Goal: Task Accomplishment & Management: Use online tool/utility

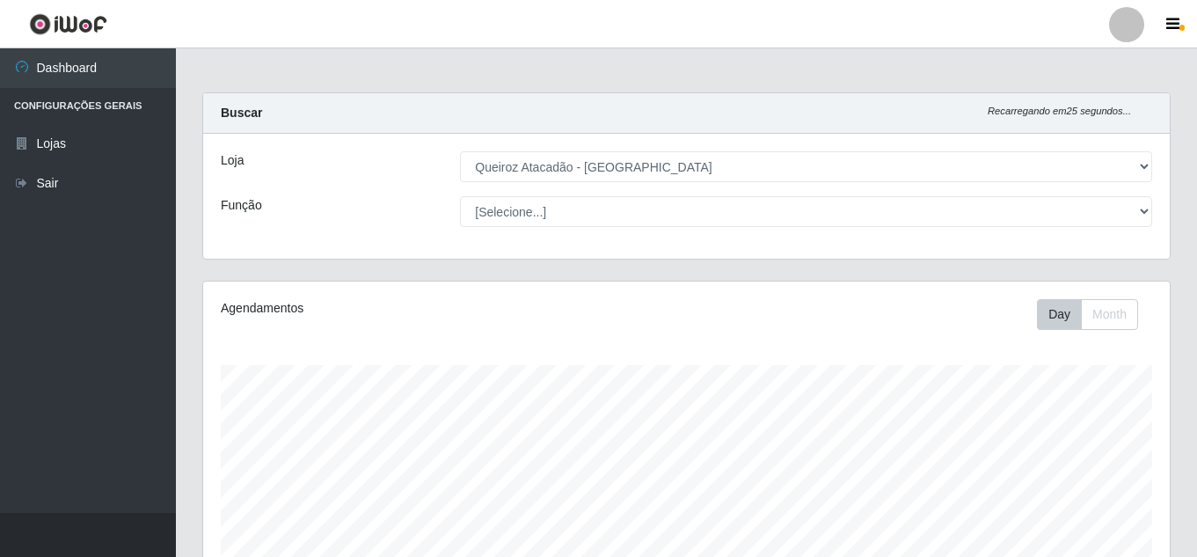
select select "225"
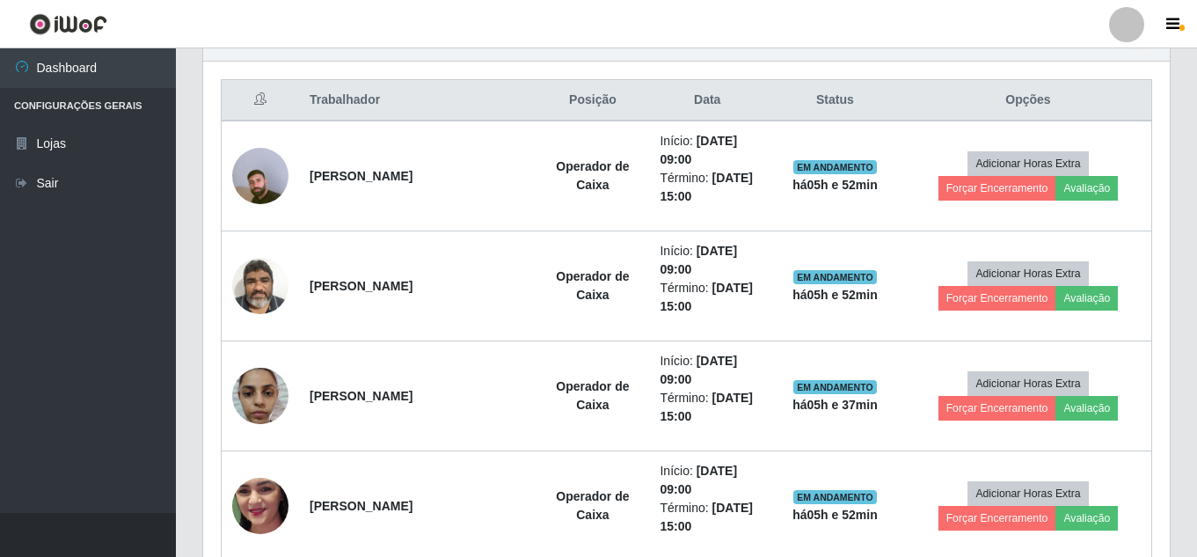
scroll to position [365, 967]
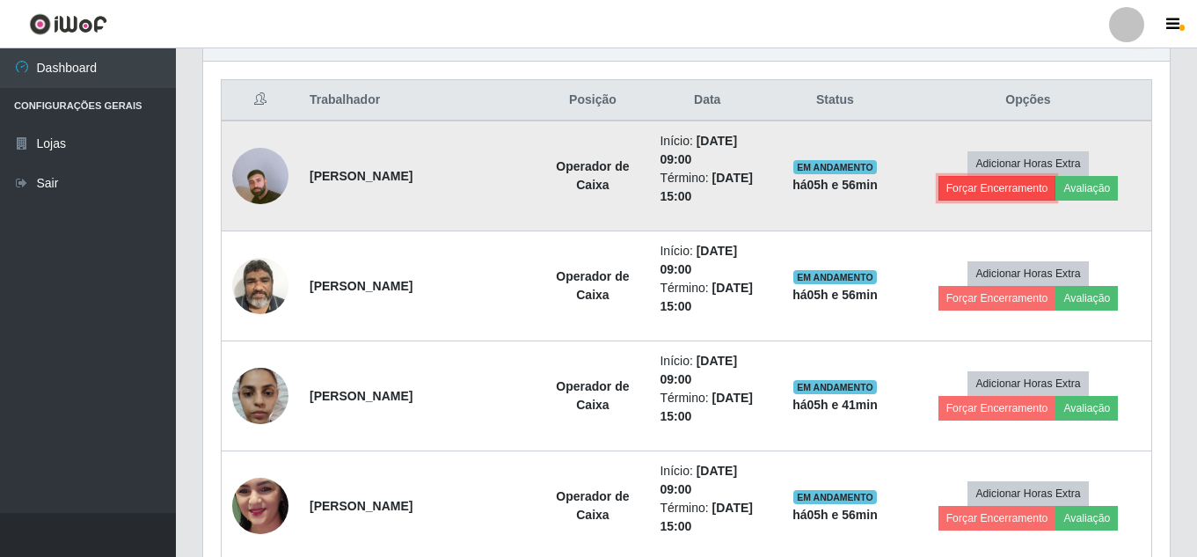
click at [1011, 183] on button "Forçar Encerramento" at bounding box center [997, 188] width 118 height 25
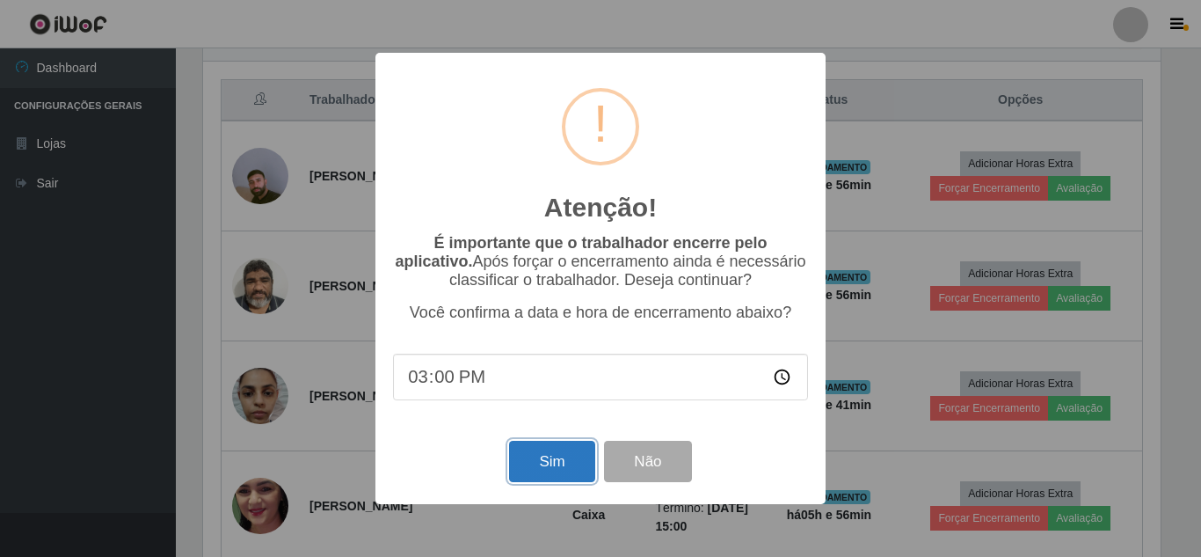
click at [557, 473] on button "Sim" at bounding box center [551, 461] width 85 height 41
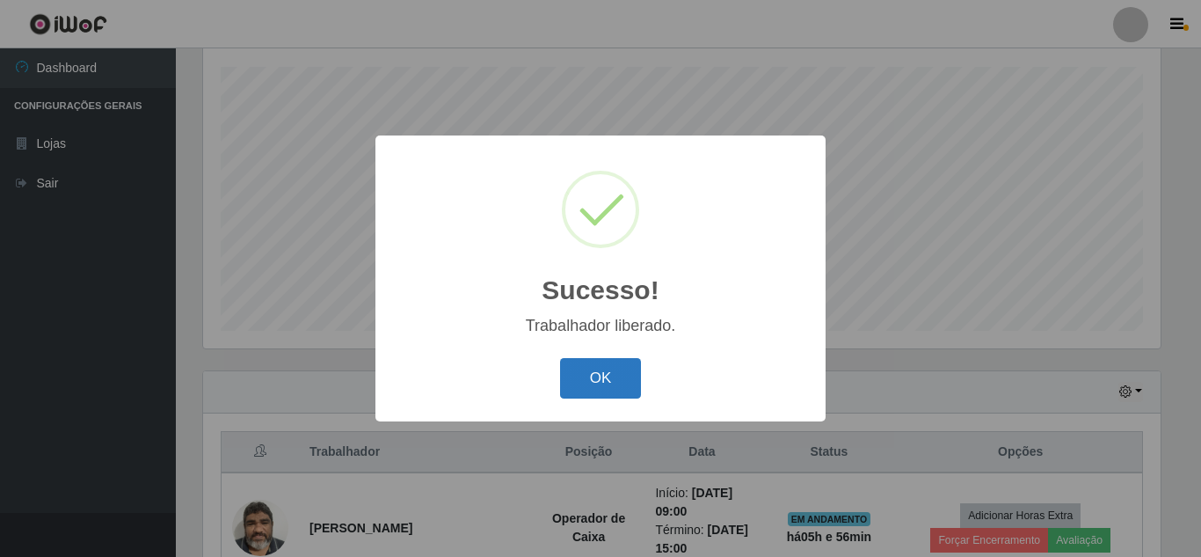
click at [609, 369] on button "OK" at bounding box center [601, 378] width 82 height 41
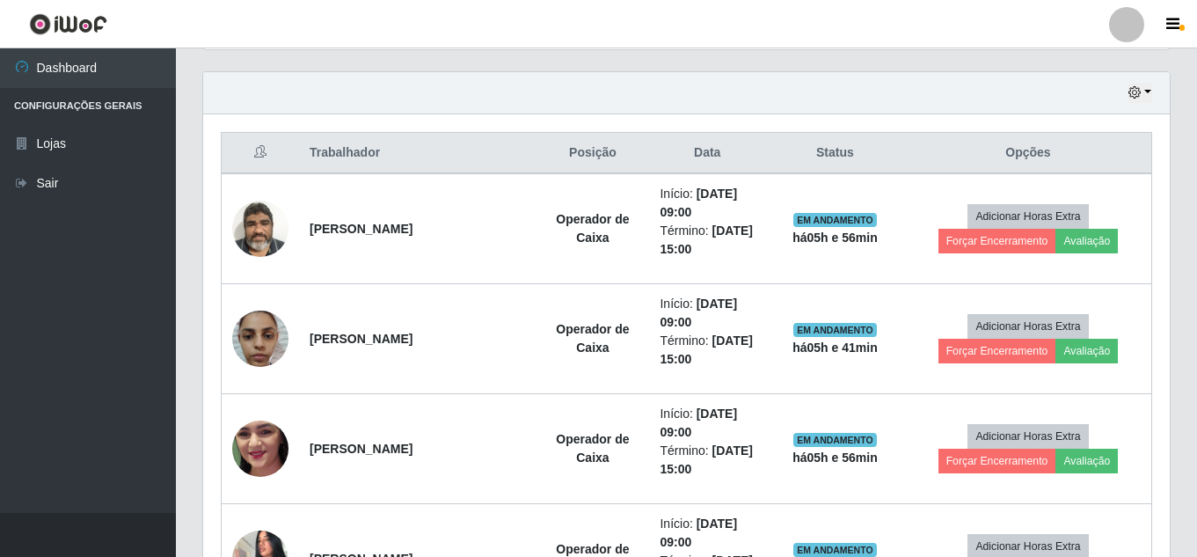
scroll to position [676, 0]
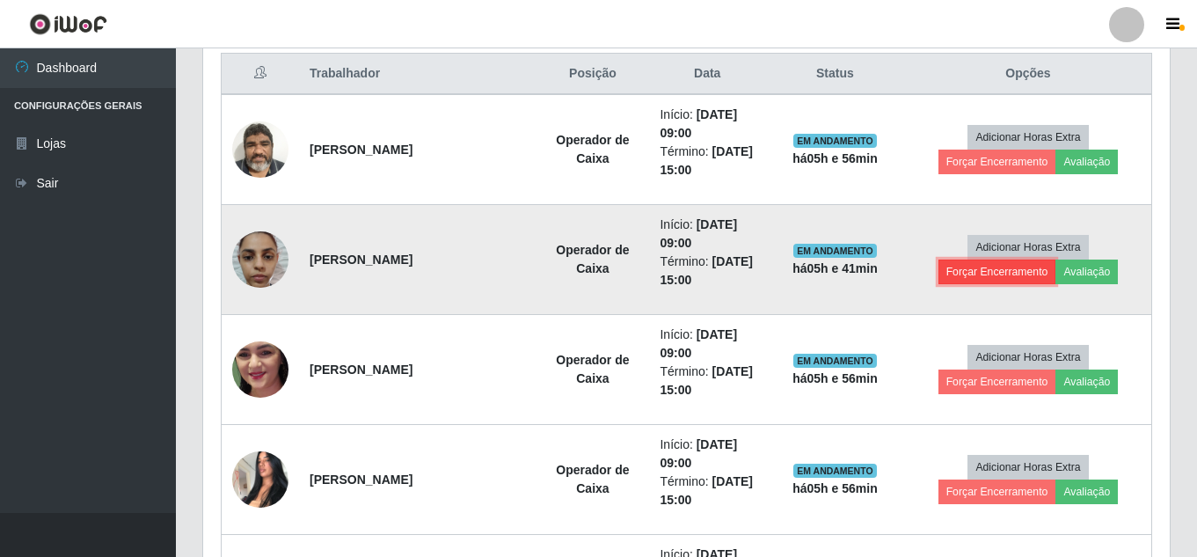
click at [979, 266] on button "Forçar Encerramento" at bounding box center [997, 271] width 118 height 25
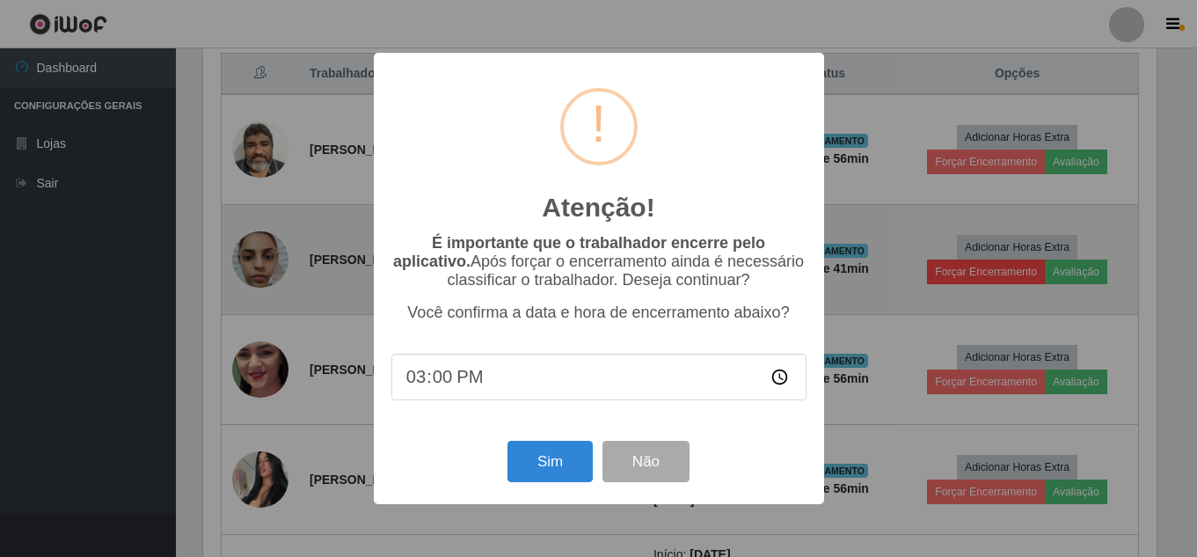
scroll to position [365, 958]
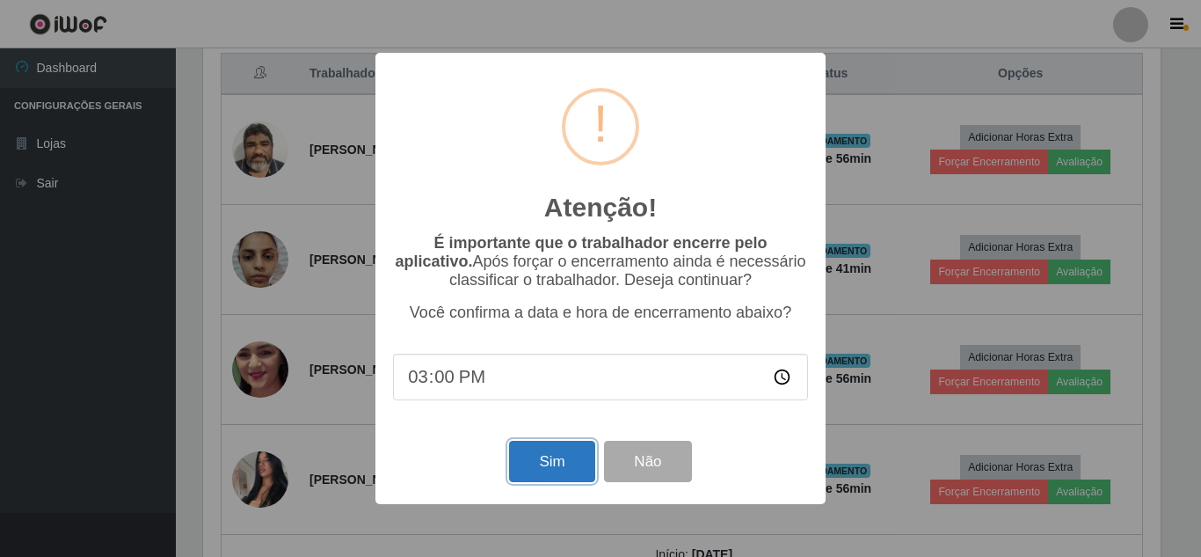
click at [557, 462] on button "Sim" at bounding box center [551, 461] width 85 height 41
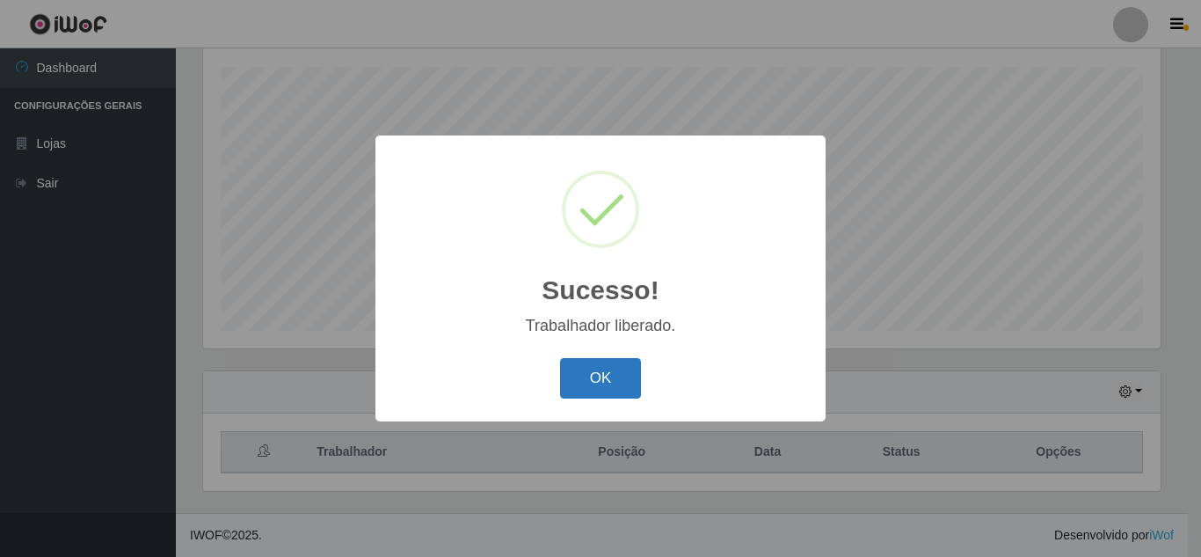
click at [614, 379] on button "OK" at bounding box center [601, 378] width 82 height 41
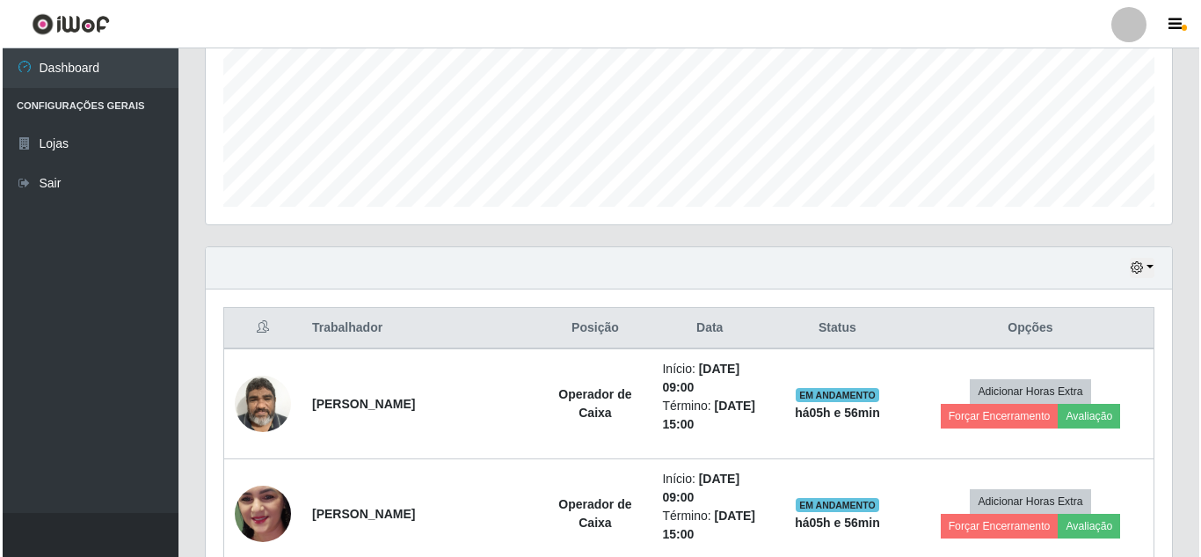
scroll to position [563, 0]
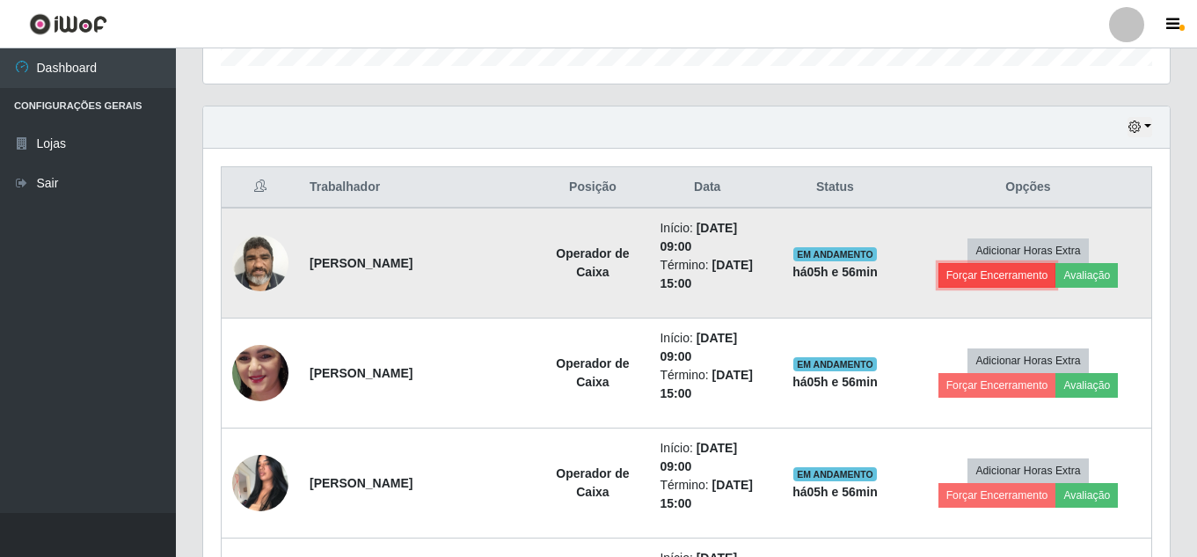
click at [1015, 271] on button "Forçar Encerramento" at bounding box center [997, 275] width 118 height 25
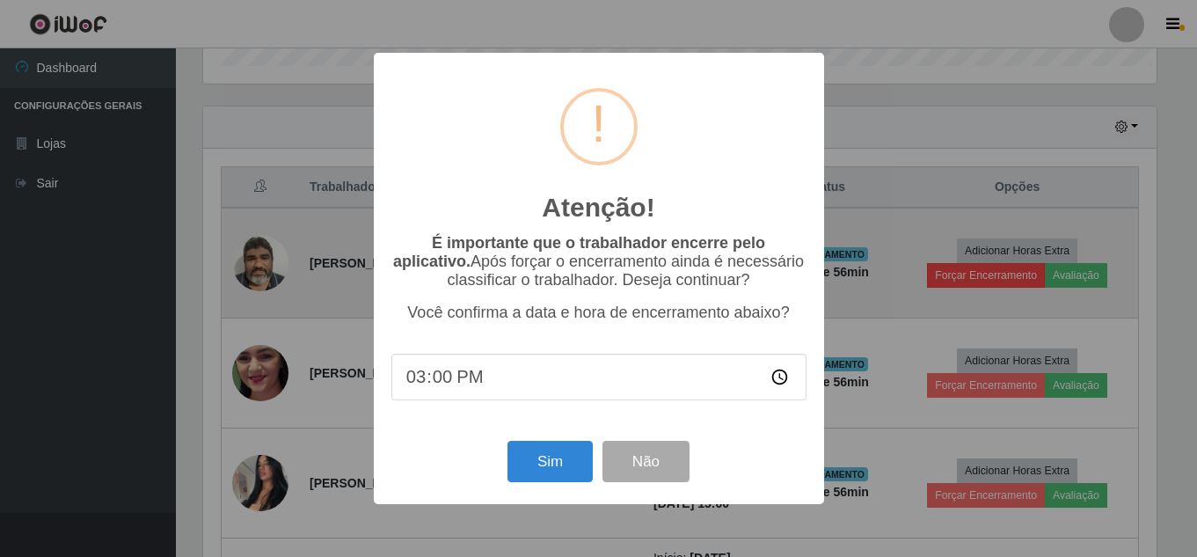
scroll to position [365, 958]
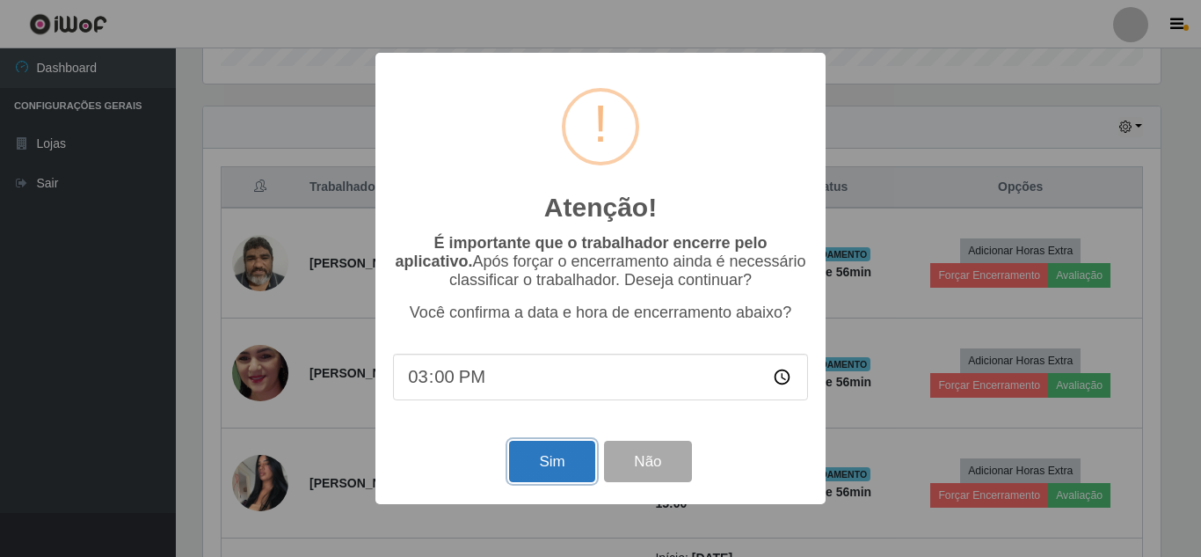
click at [573, 451] on button "Sim" at bounding box center [551, 461] width 85 height 41
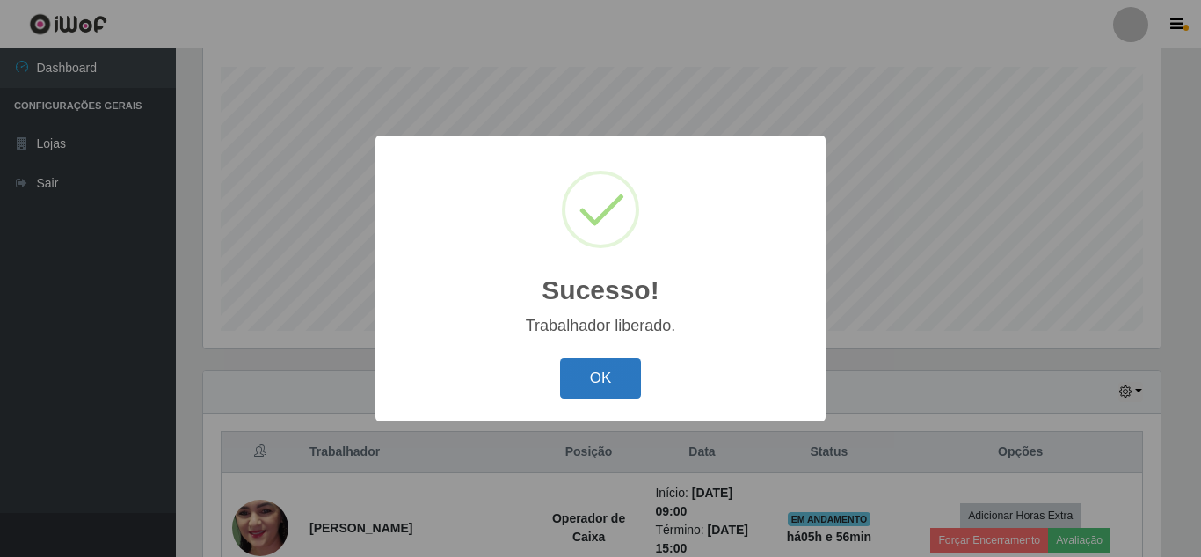
click at [623, 361] on button "OK" at bounding box center [601, 378] width 82 height 41
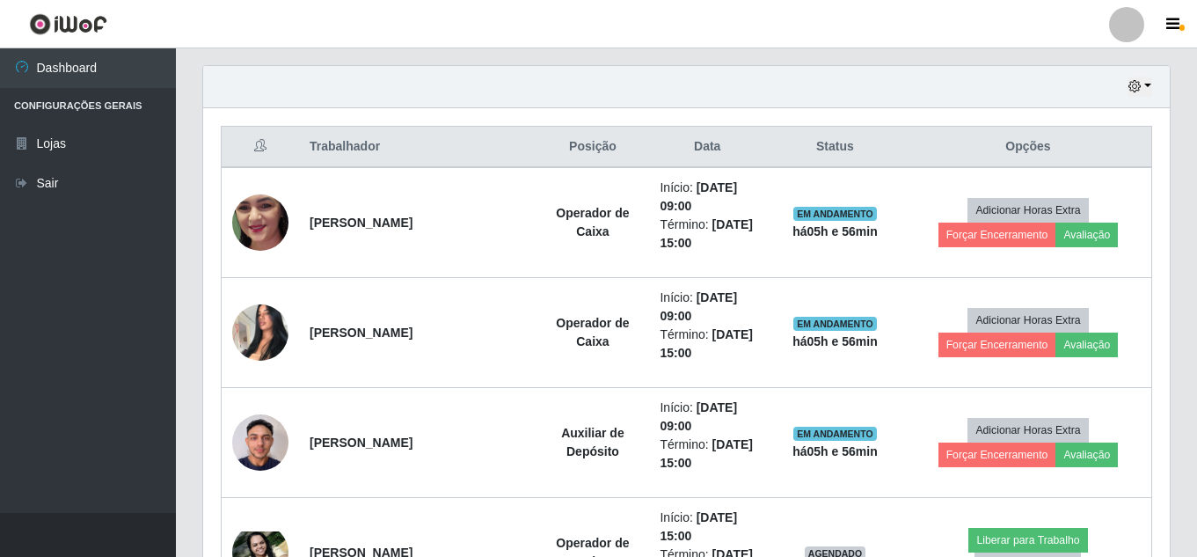
scroll to position [718, 0]
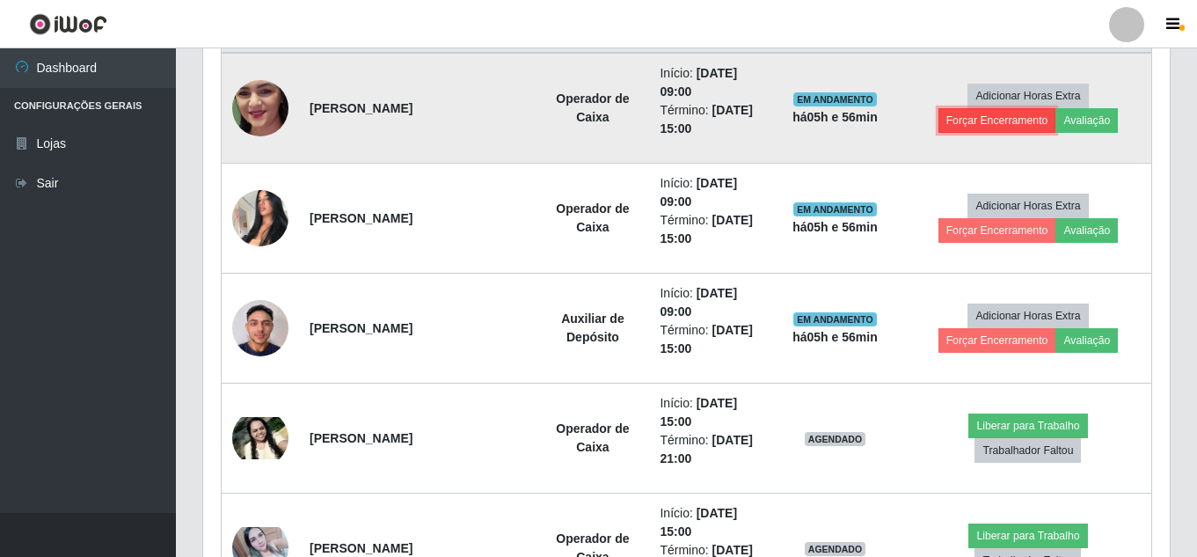
click at [1017, 125] on button "Forçar Encerramento" at bounding box center [997, 120] width 118 height 25
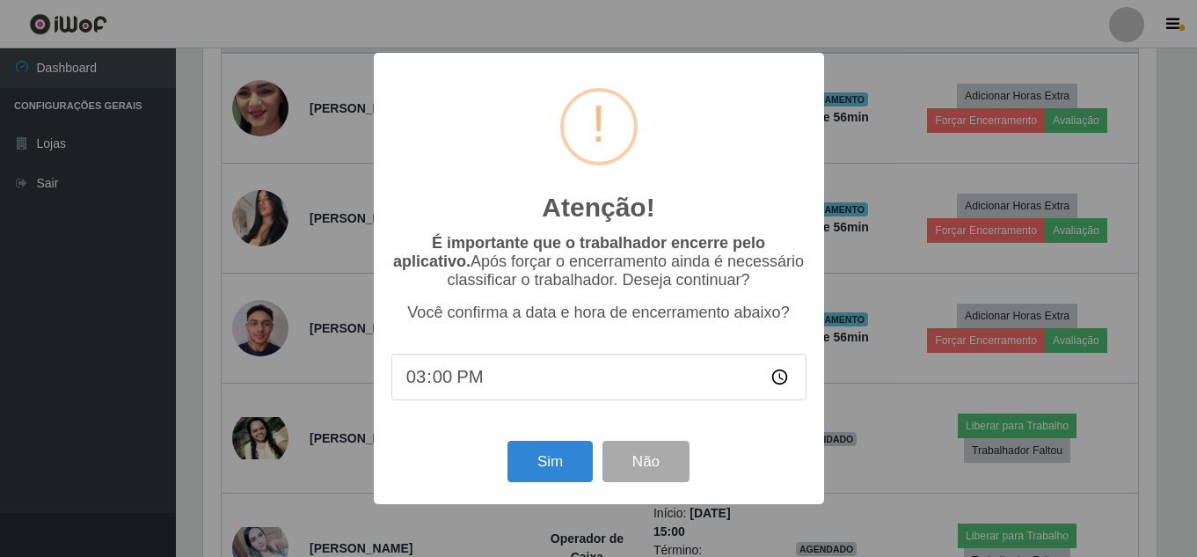
scroll to position [0, 0]
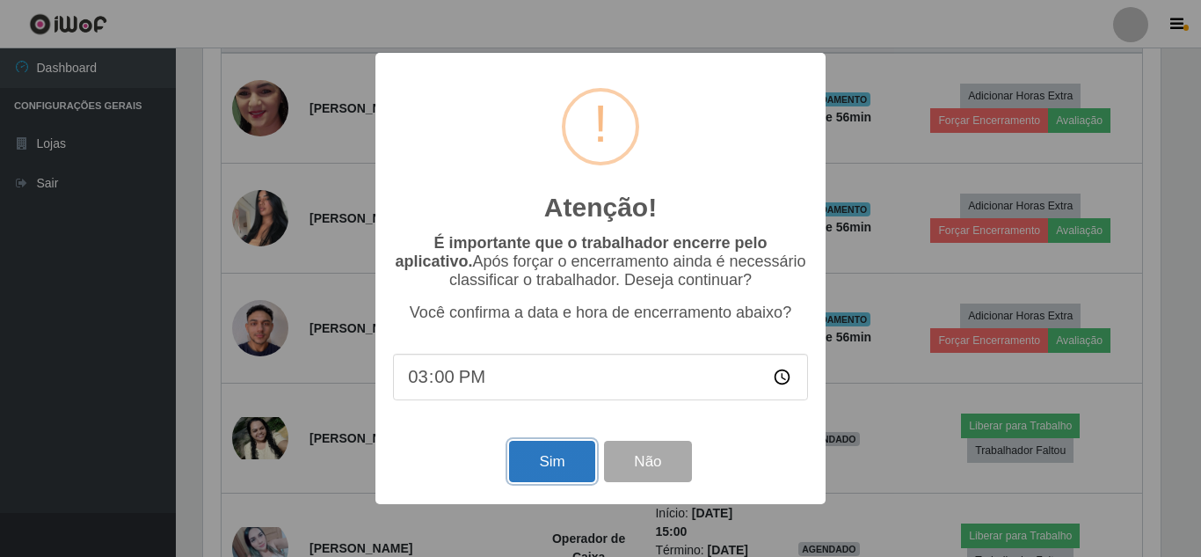
click at [530, 470] on button "Sim" at bounding box center [551, 461] width 85 height 41
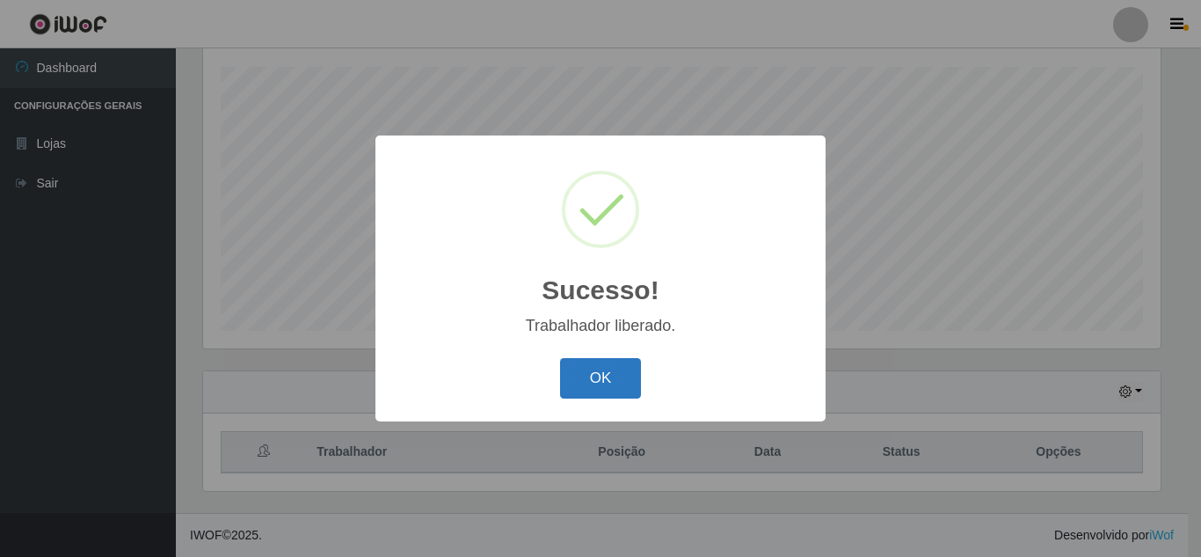
click at [609, 366] on button "OK" at bounding box center [601, 378] width 82 height 41
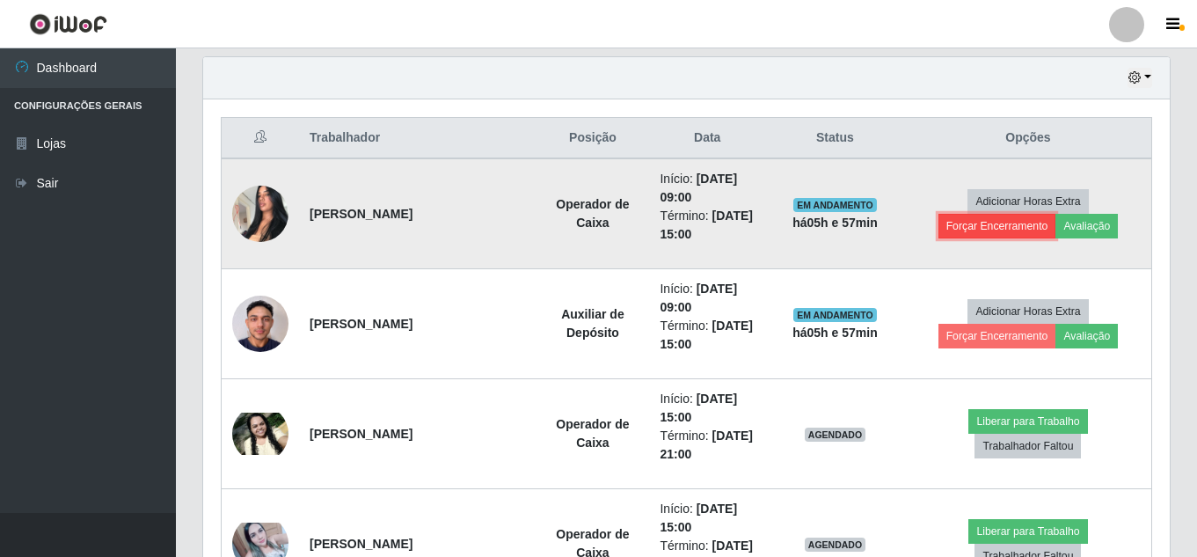
click at [974, 231] on button "Forçar Encerramento" at bounding box center [997, 226] width 118 height 25
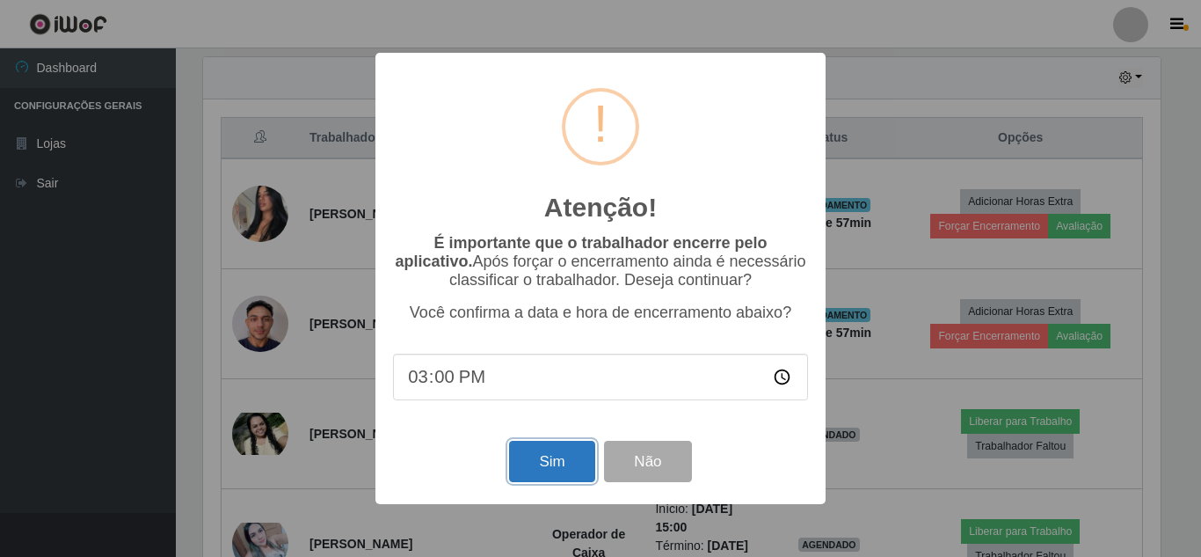
click at [529, 482] on button "Sim" at bounding box center [551, 461] width 85 height 41
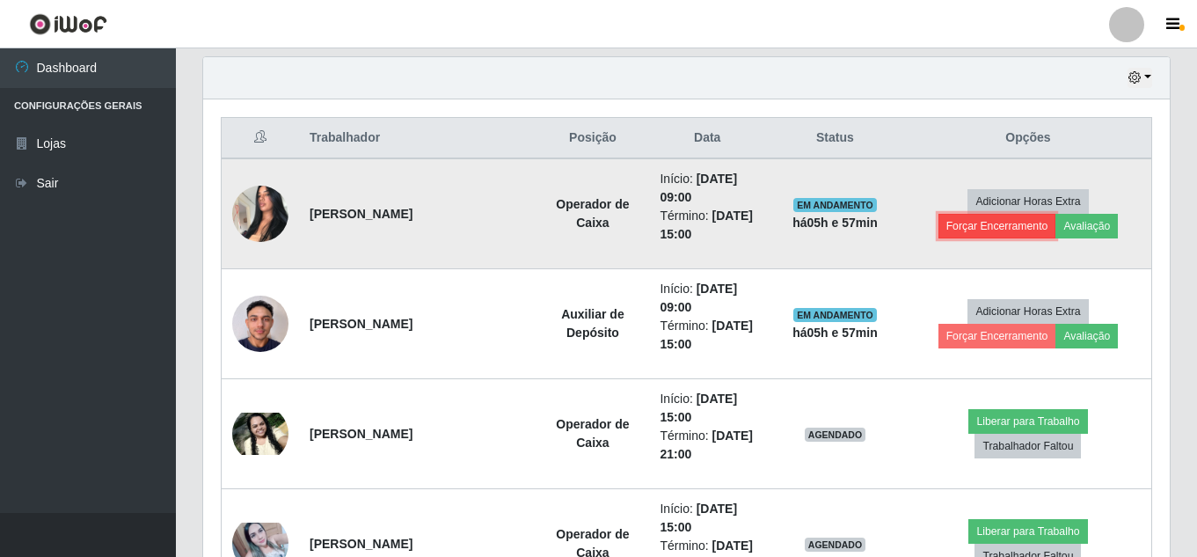
click at [995, 224] on button "Forçar Encerramento" at bounding box center [997, 226] width 118 height 25
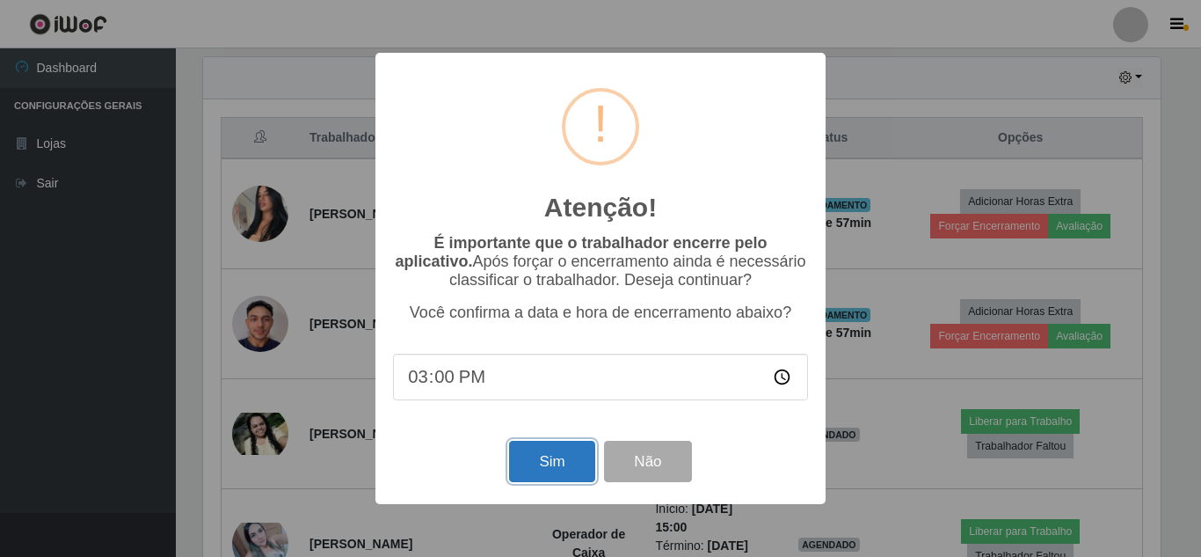
click at [573, 463] on button "Sim" at bounding box center [551, 461] width 85 height 41
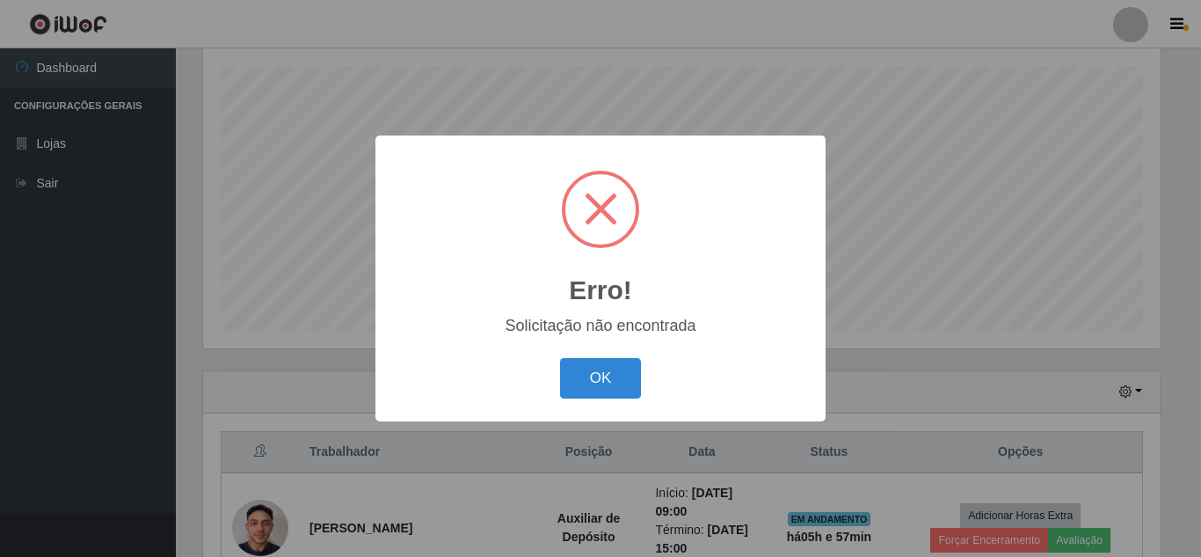
click at [560, 358] on button "OK" at bounding box center [601, 378] width 82 height 41
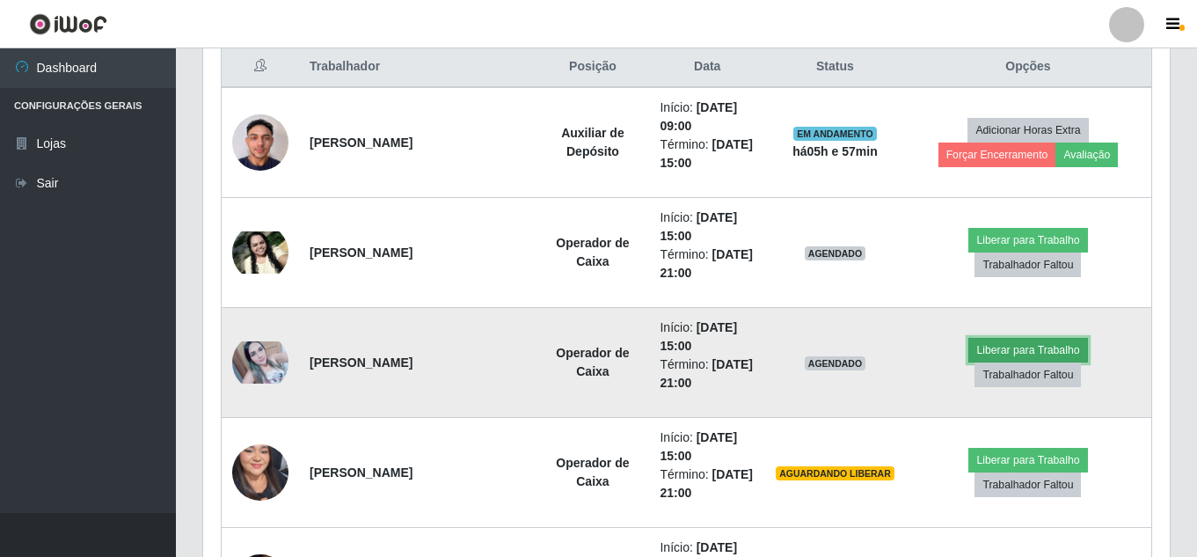
click at [1025, 347] on button "Liberar para Trabalho" at bounding box center [1027, 350] width 119 height 25
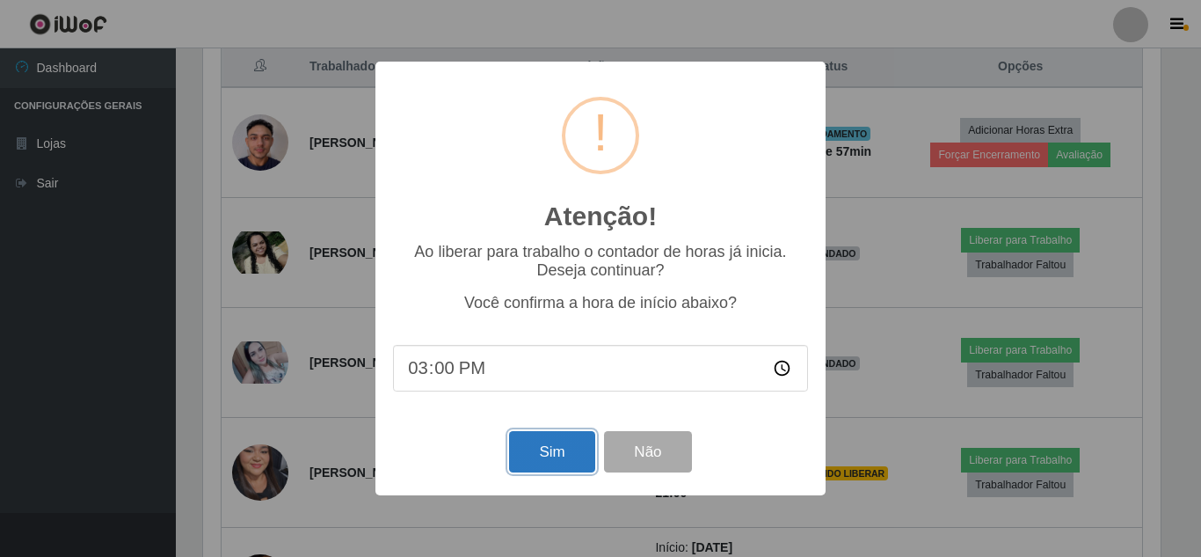
click at [529, 462] on button "Sim" at bounding box center [551, 451] width 85 height 41
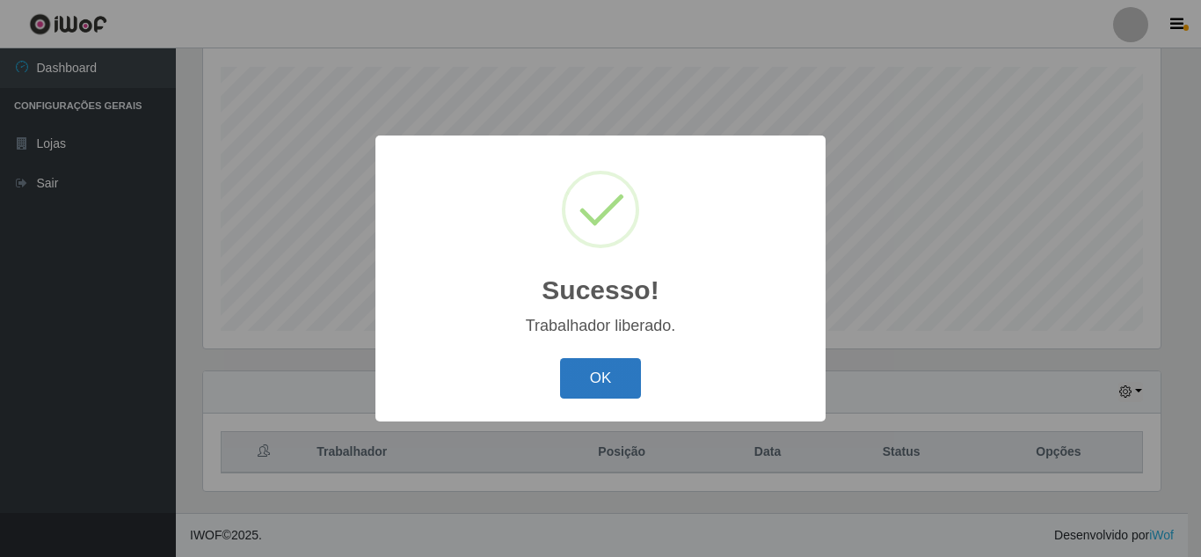
click at [625, 368] on button "OK" at bounding box center [601, 378] width 82 height 41
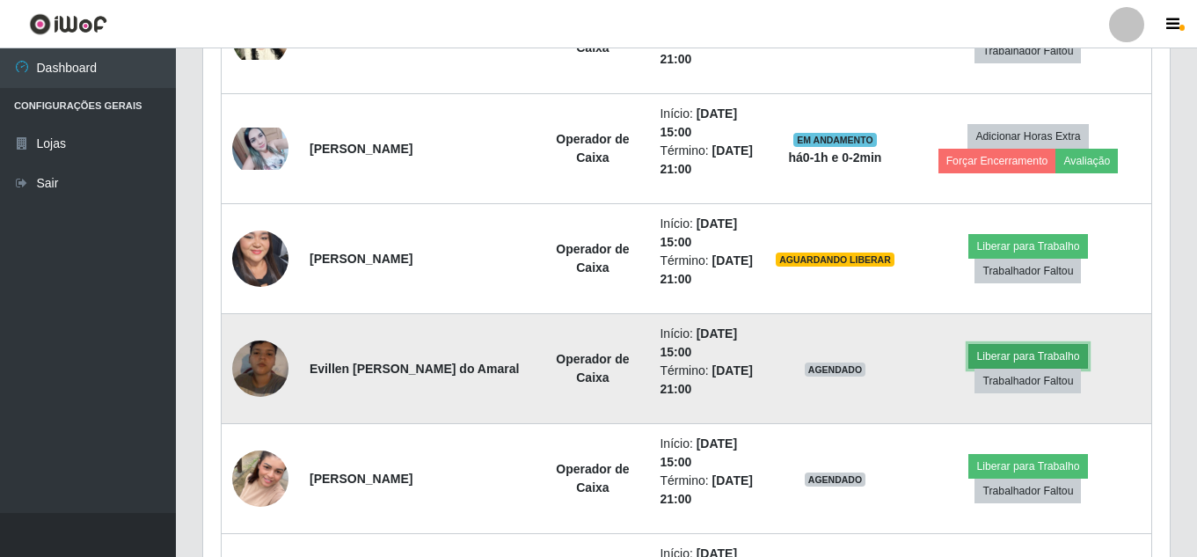
click at [1061, 352] on button "Liberar para Trabalho" at bounding box center [1027, 356] width 119 height 25
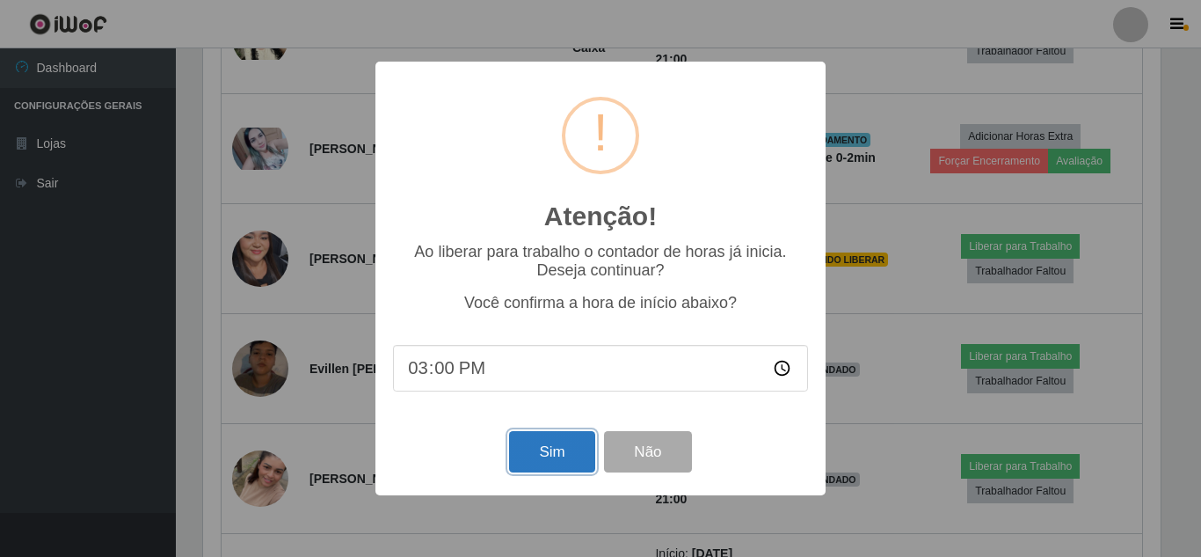
click at [569, 441] on button "Sim" at bounding box center [551, 451] width 85 height 41
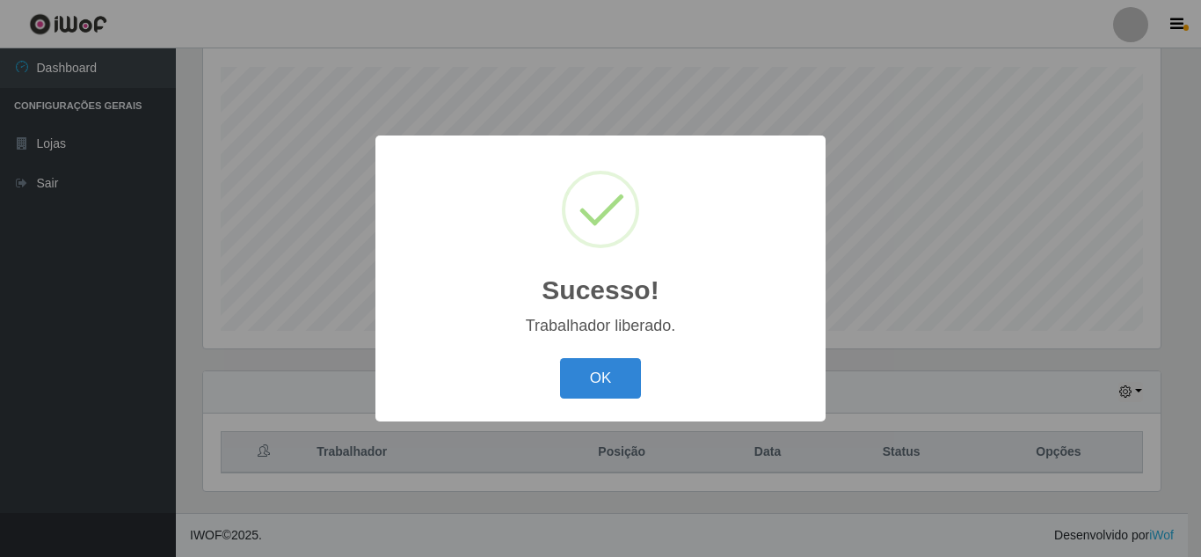
click at [560, 358] on button "OK" at bounding box center [601, 378] width 82 height 41
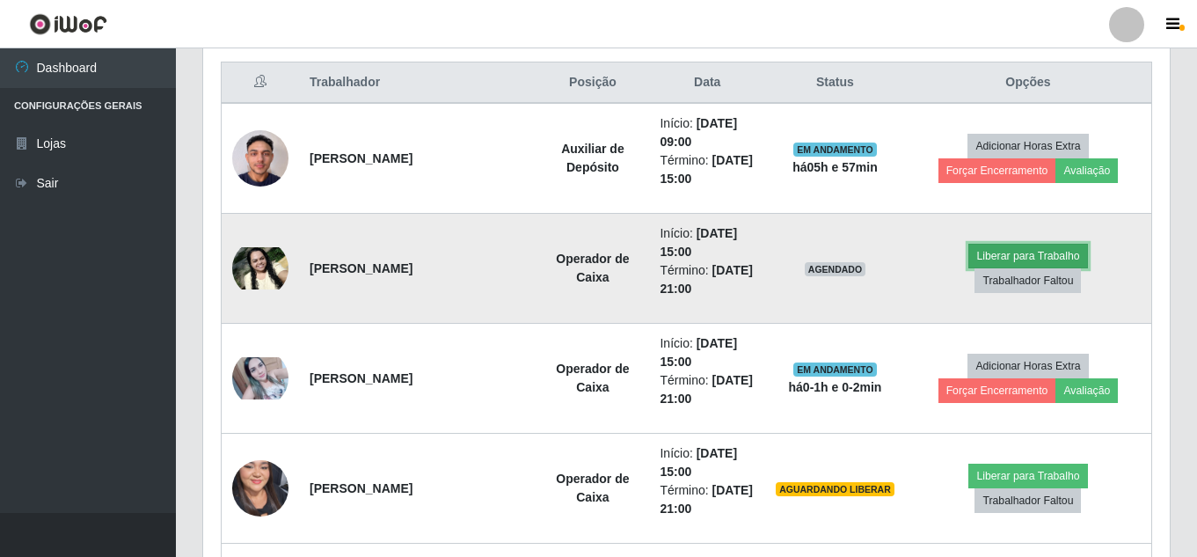
click at [1034, 244] on button "Liberar para Trabalho" at bounding box center [1027, 256] width 119 height 25
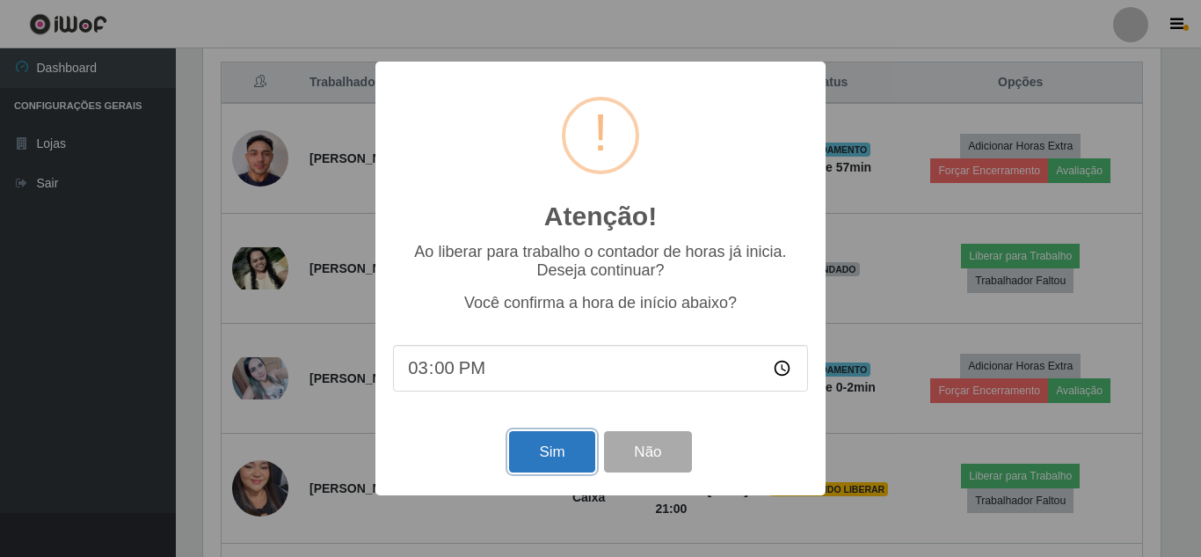
click at [522, 458] on button "Sim" at bounding box center [551, 451] width 85 height 41
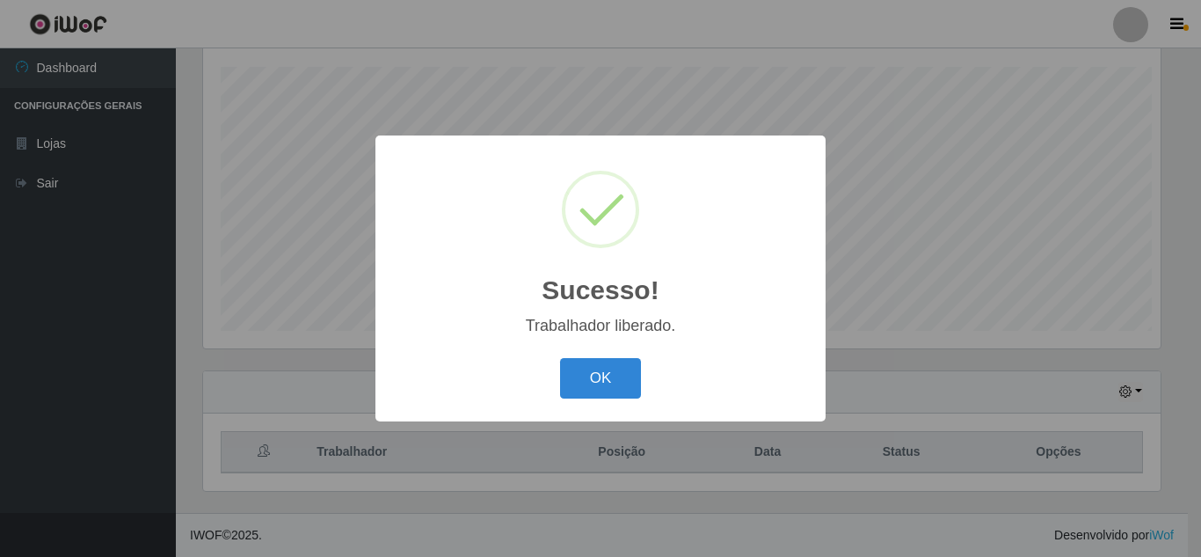
click at [560, 358] on button "OK" at bounding box center [601, 378] width 82 height 41
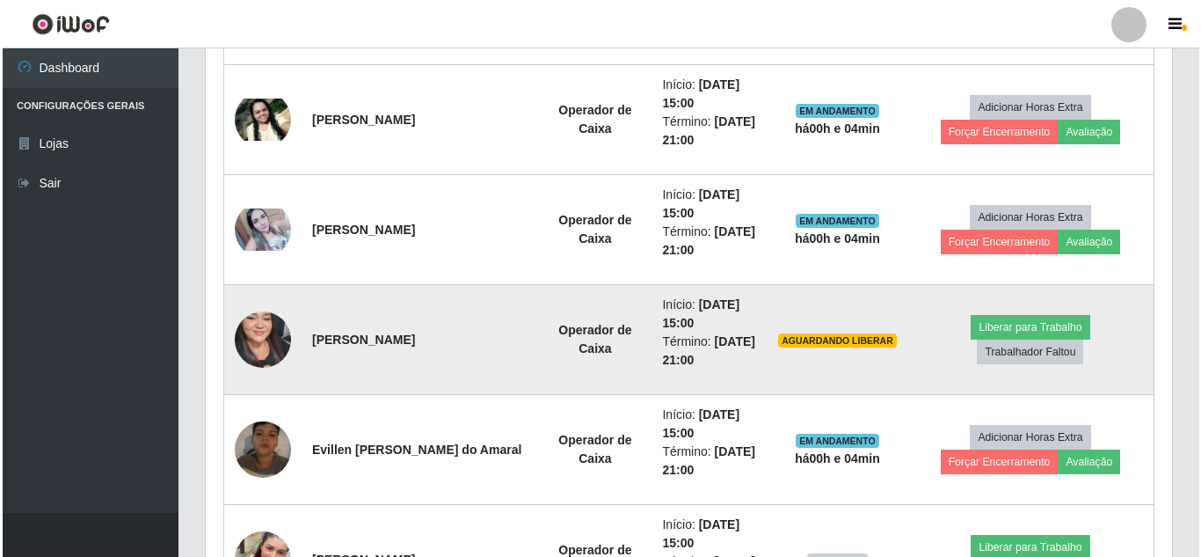
scroll to position [716, 0]
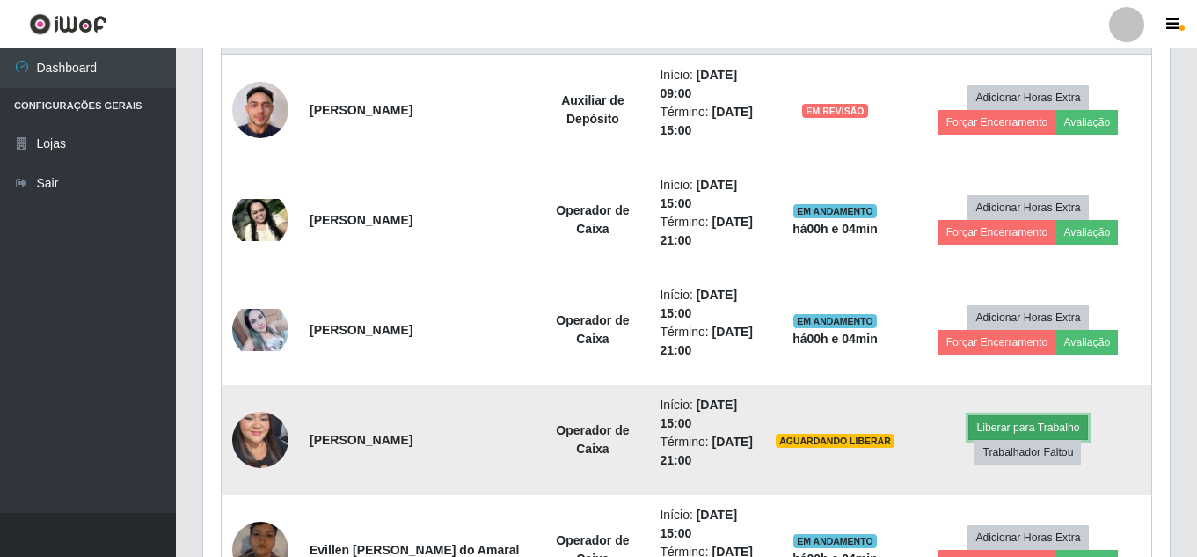
click at [1048, 427] on button "Liberar para Trabalho" at bounding box center [1027, 427] width 119 height 25
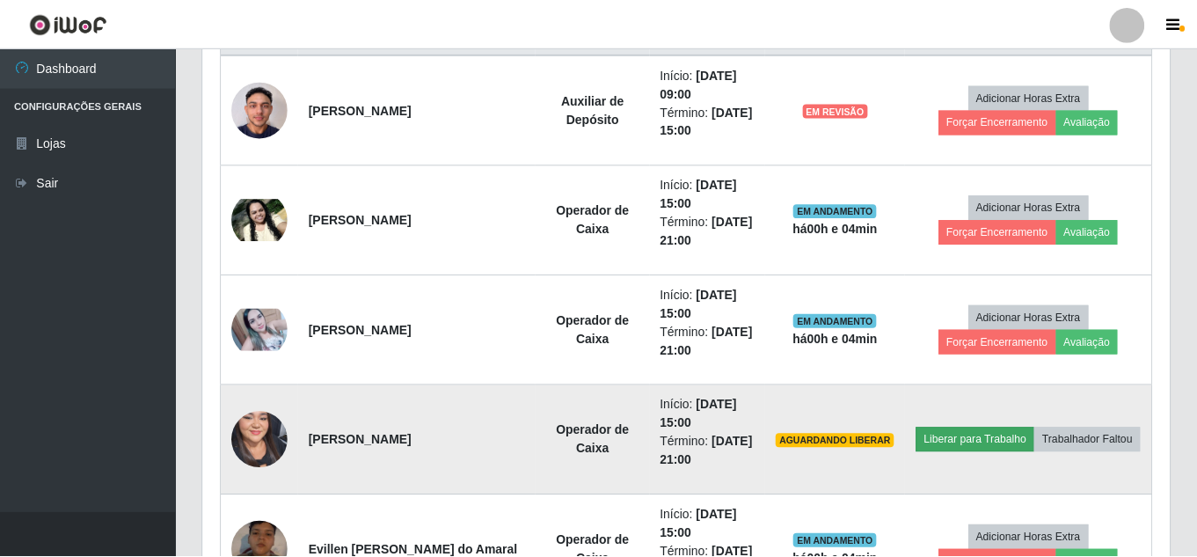
scroll to position [365, 958]
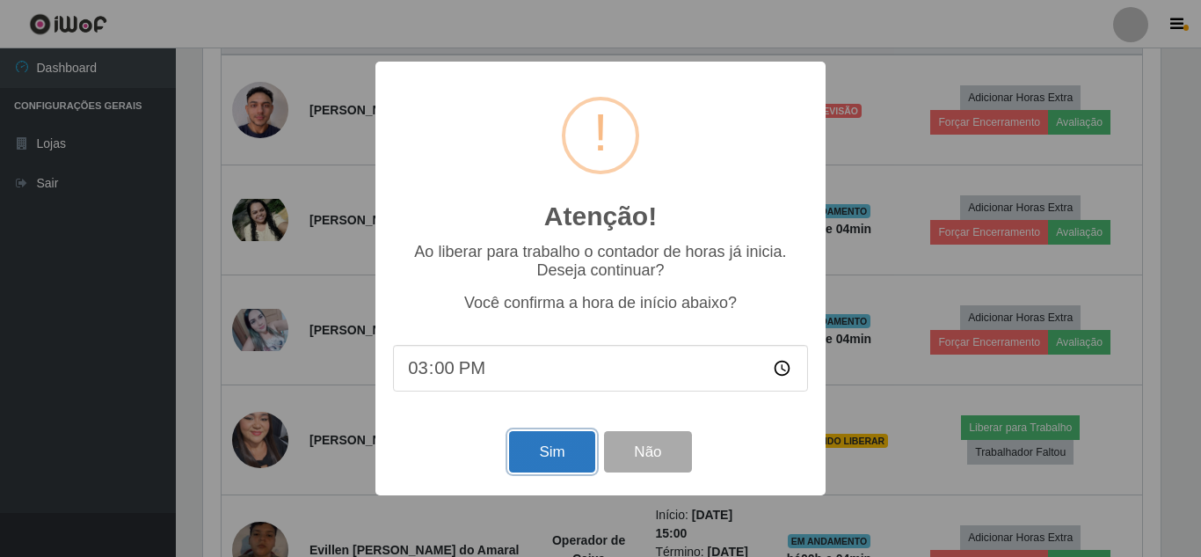
click at [556, 451] on button "Sim" at bounding box center [551, 451] width 85 height 41
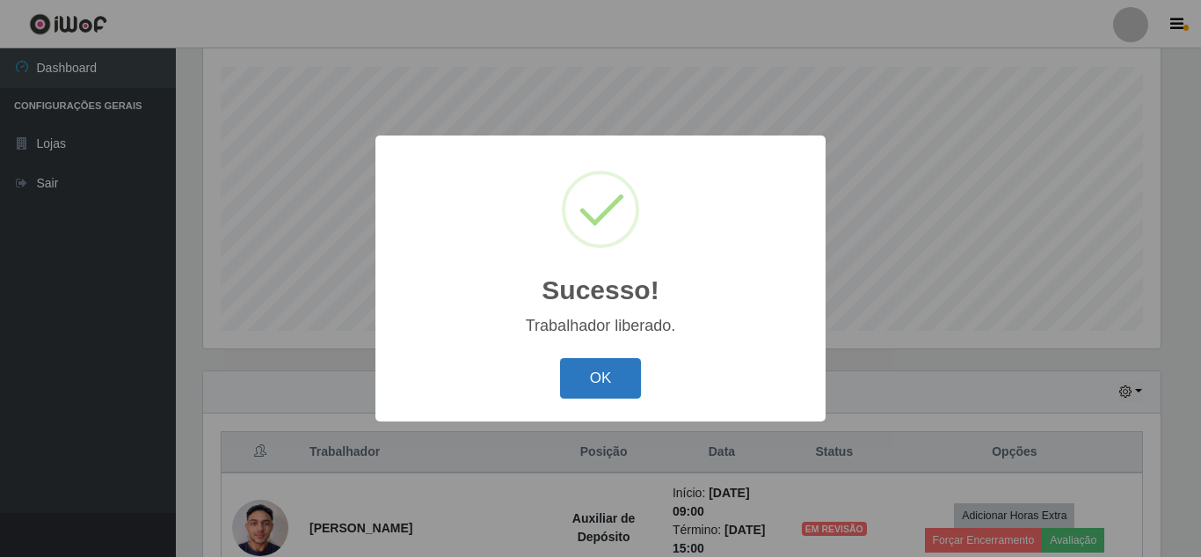
click at [594, 390] on button "OK" at bounding box center [601, 378] width 82 height 41
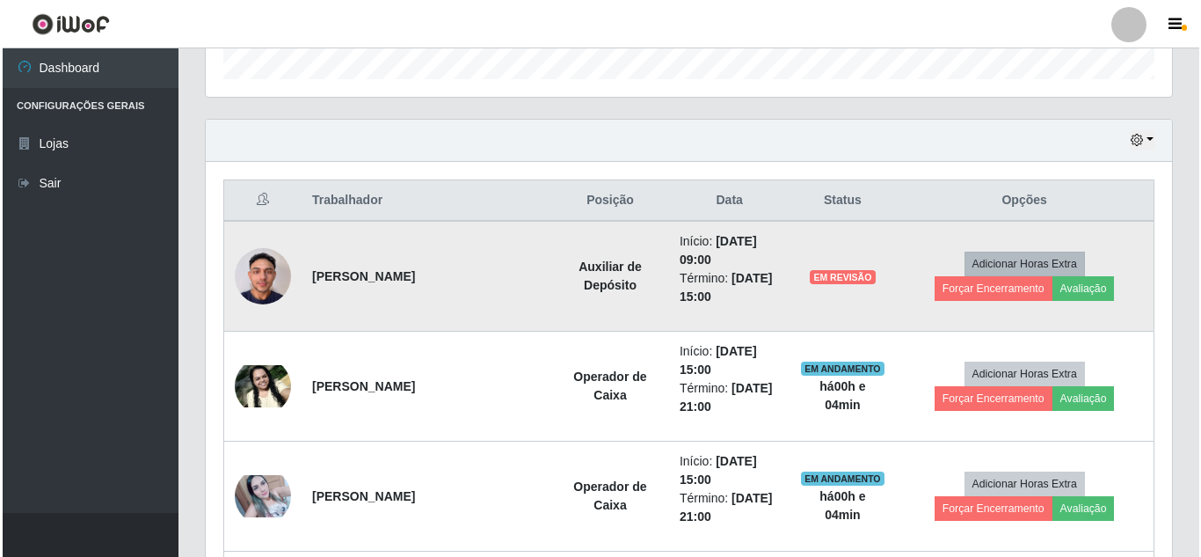
scroll to position [562, 0]
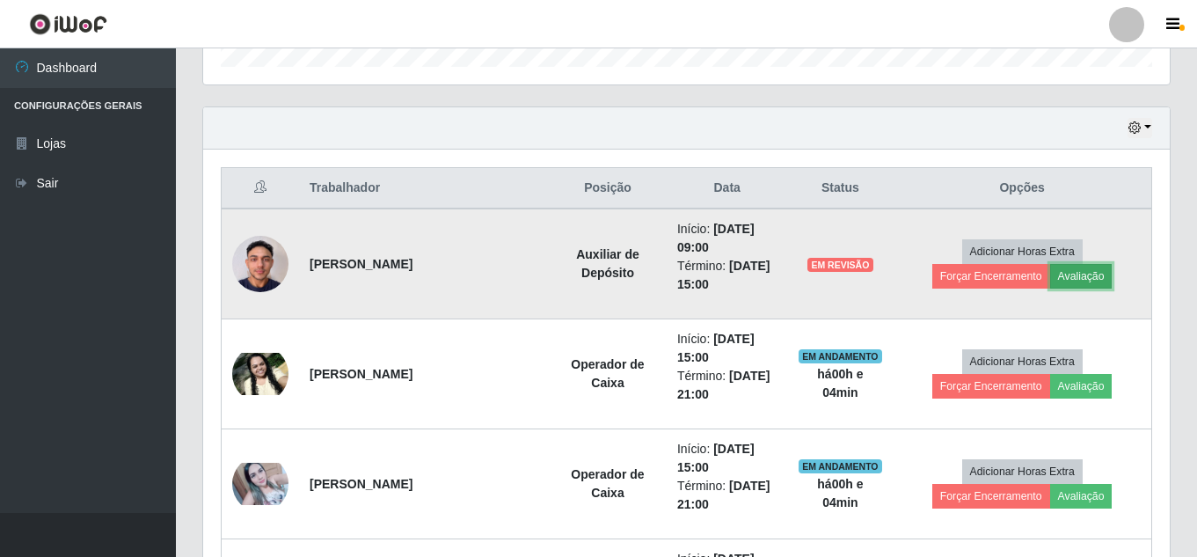
click at [1082, 281] on button "Avaliação" at bounding box center [1081, 276] width 62 height 25
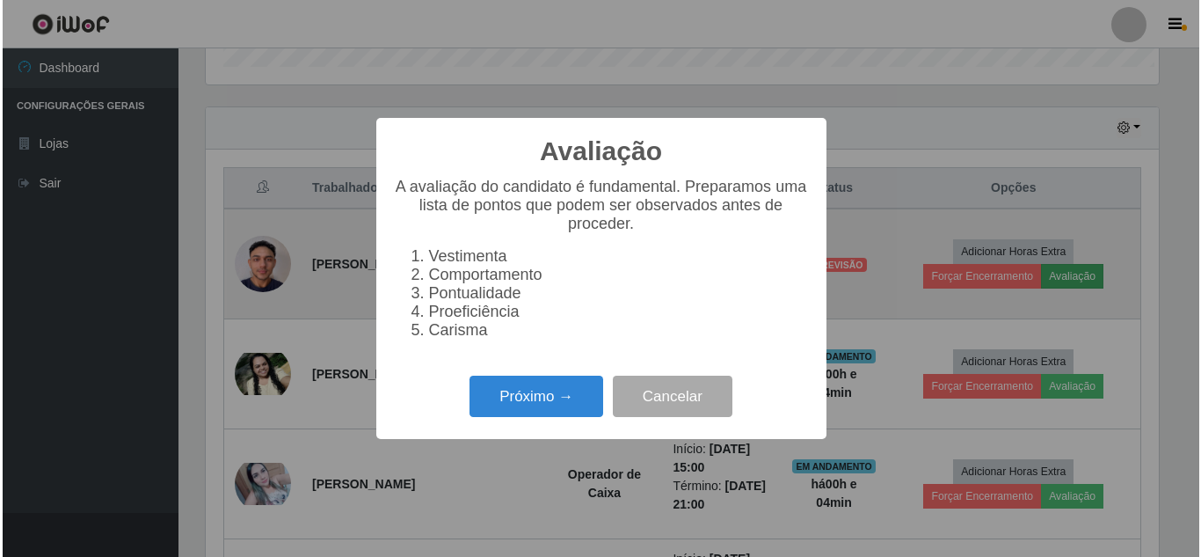
scroll to position [365, 958]
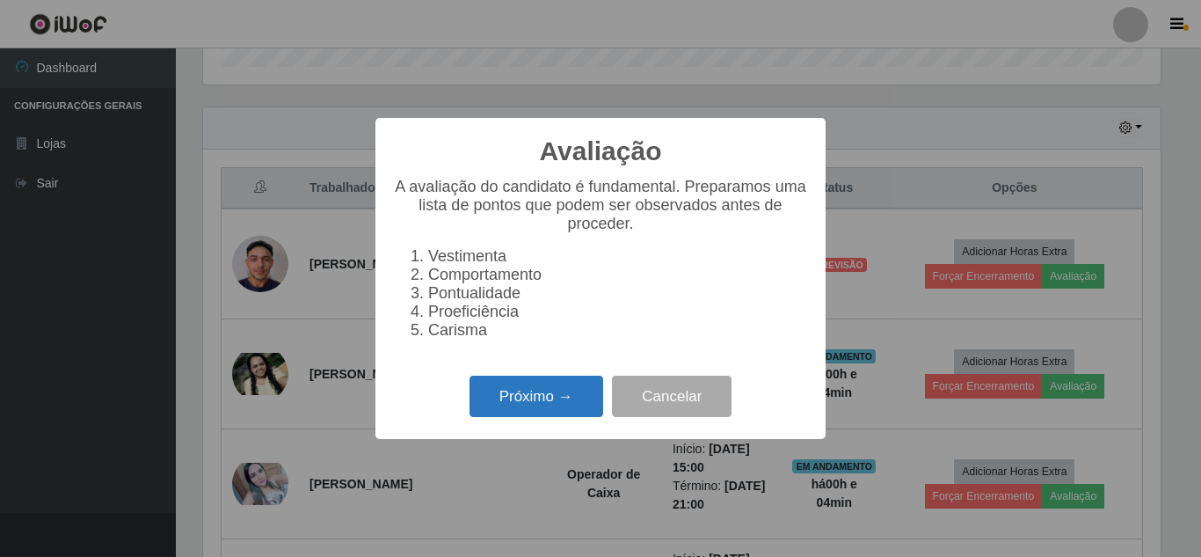
click at [536, 417] on button "Próximo →" at bounding box center [537, 396] width 134 height 41
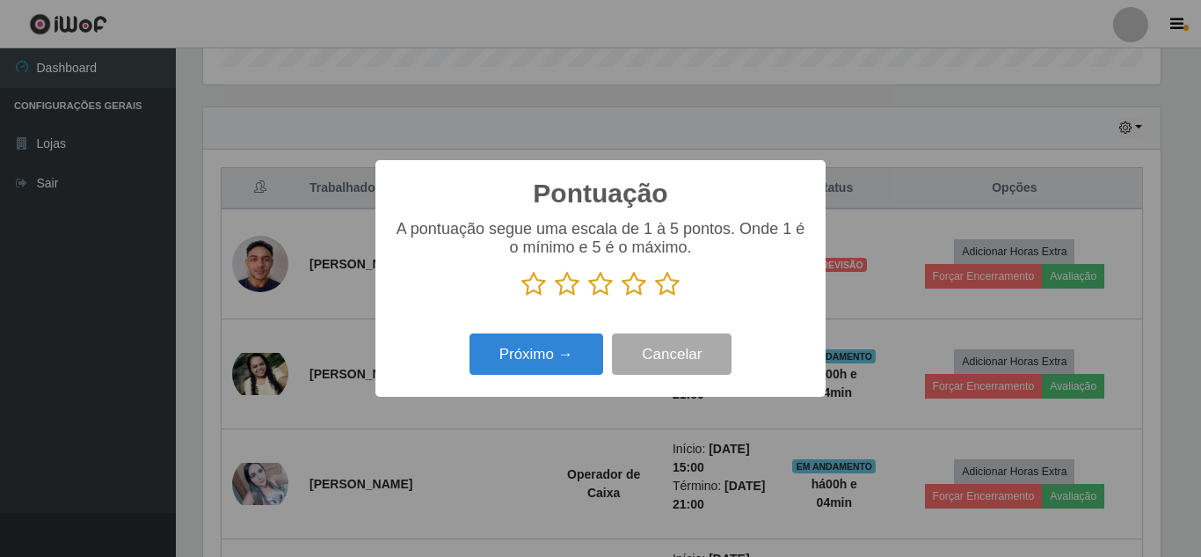
click at [672, 280] on icon at bounding box center [667, 284] width 25 height 26
click at [655, 297] on input "radio" at bounding box center [655, 297] width 0 height 0
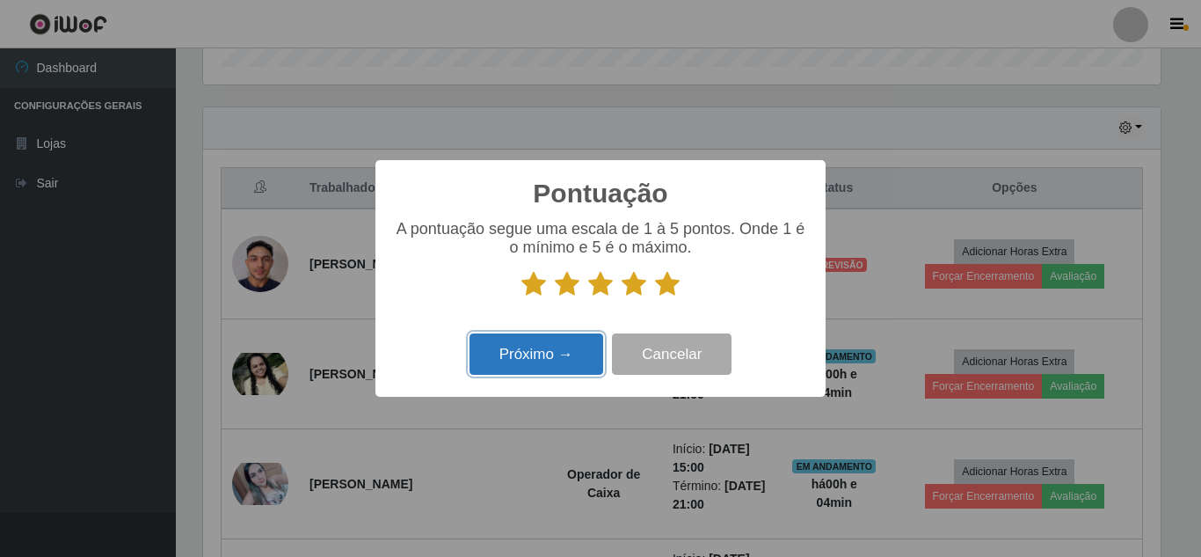
click at [554, 348] on button "Próximo →" at bounding box center [537, 353] width 134 height 41
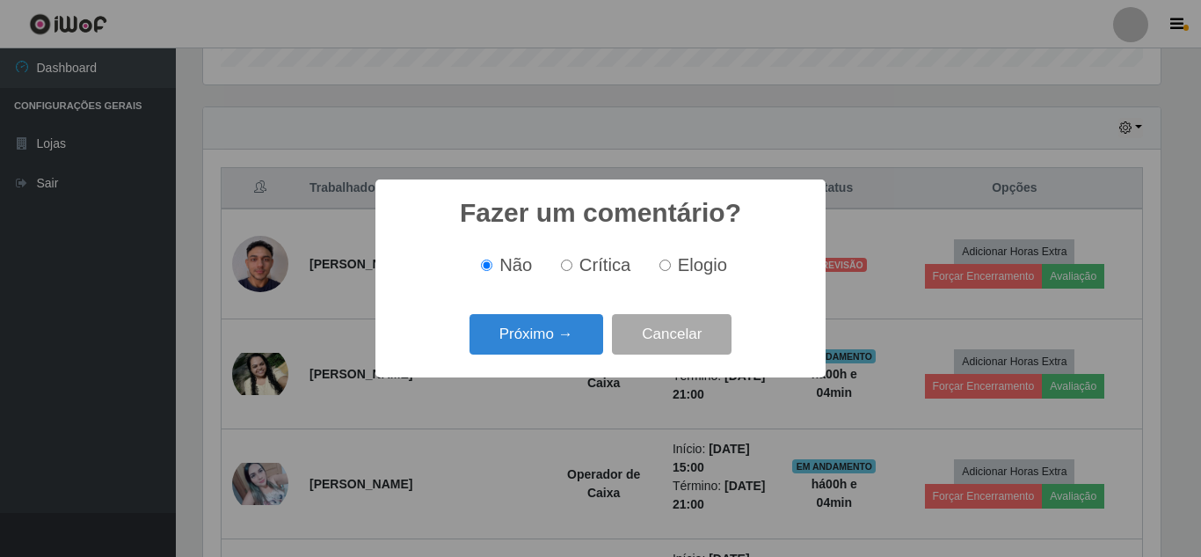
click at [554, 348] on button "Próximo →" at bounding box center [537, 334] width 134 height 41
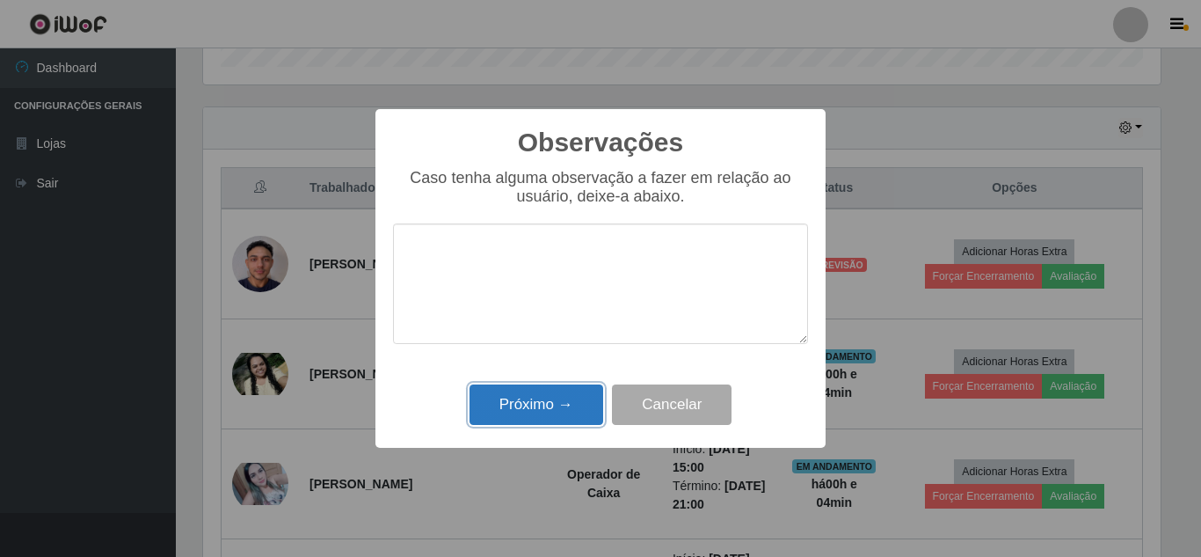
click at [549, 408] on button "Próximo →" at bounding box center [537, 404] width 134 height 41
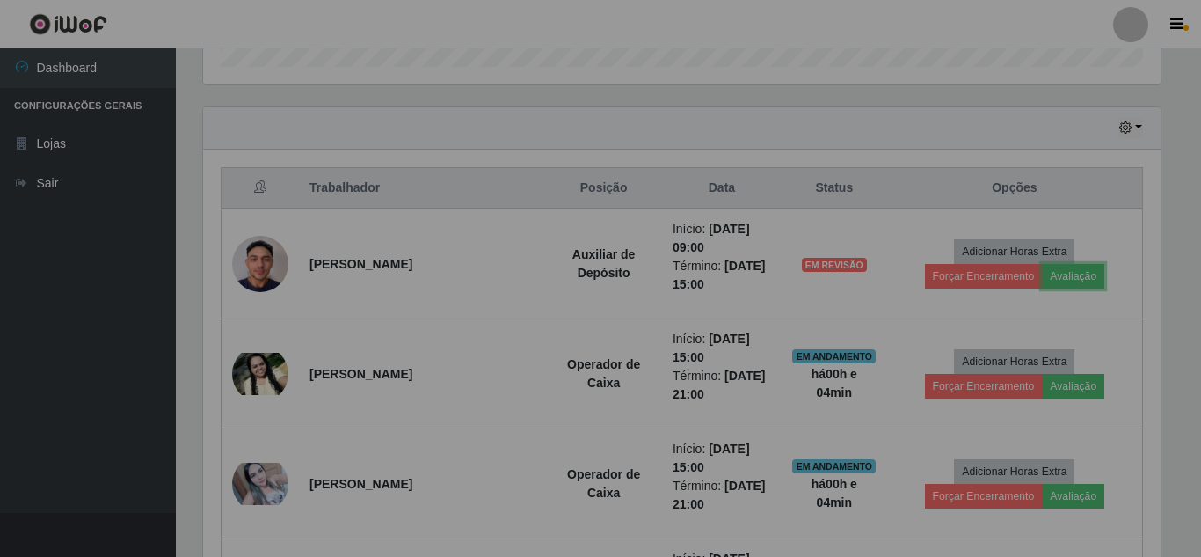
scroll to position [365, 967]
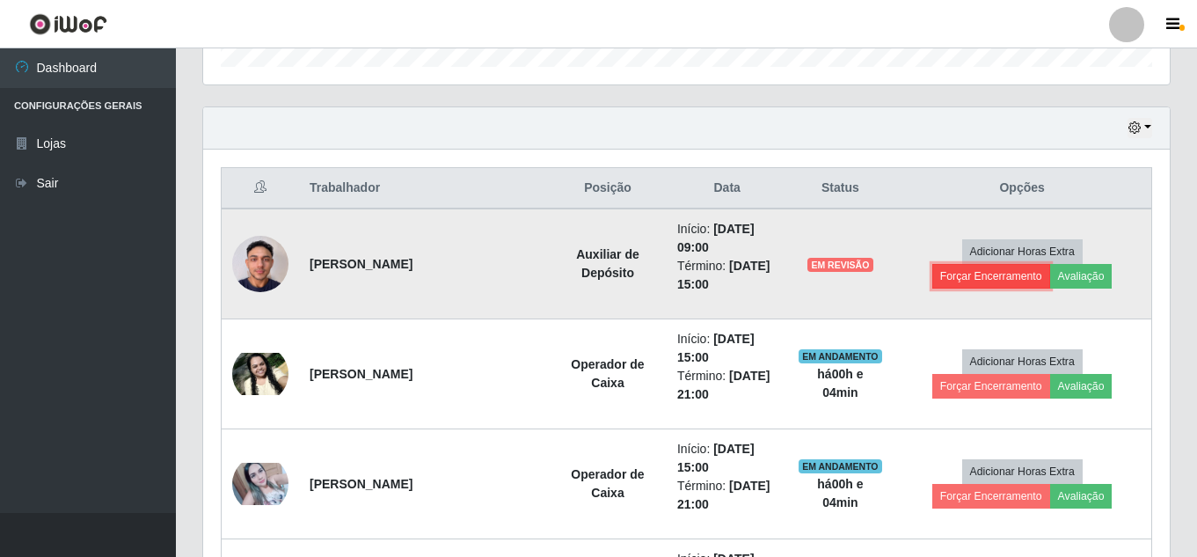
click at [1000, 281] on button "Forçar Encerramento" at bounding box center [991, 276] width 118 height 25
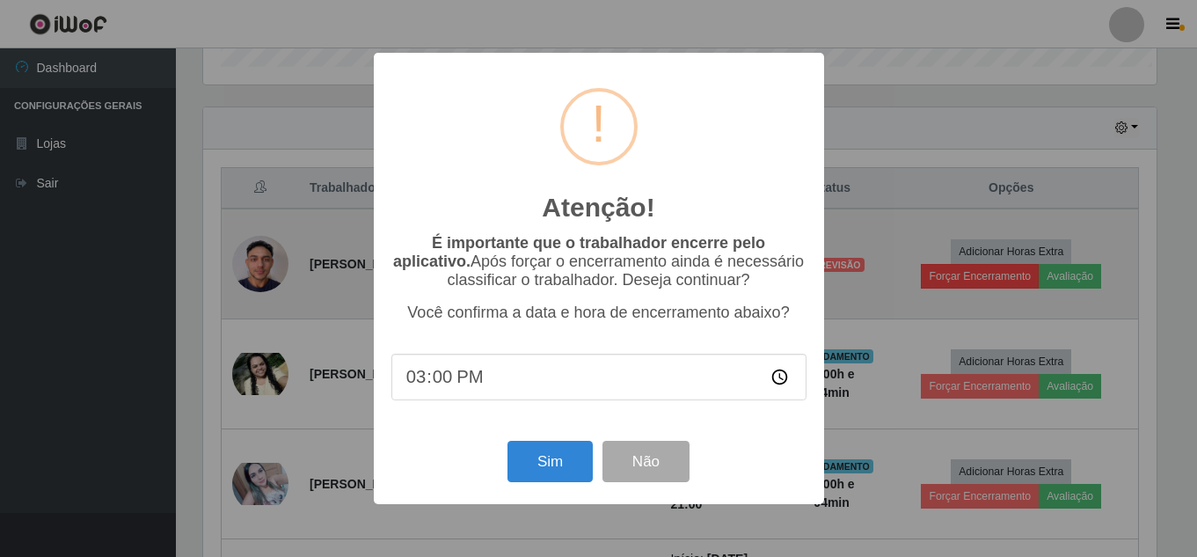
scroll to position [365, 958]
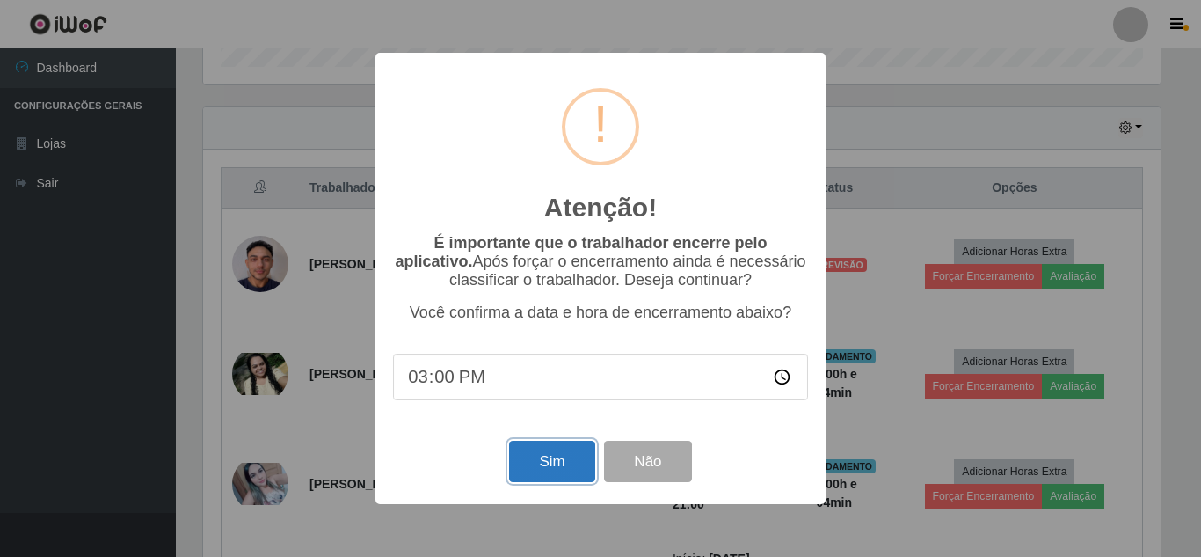
click at [543, 473] on button "Sim" at bounding box center [551, 461] width 85 height 41
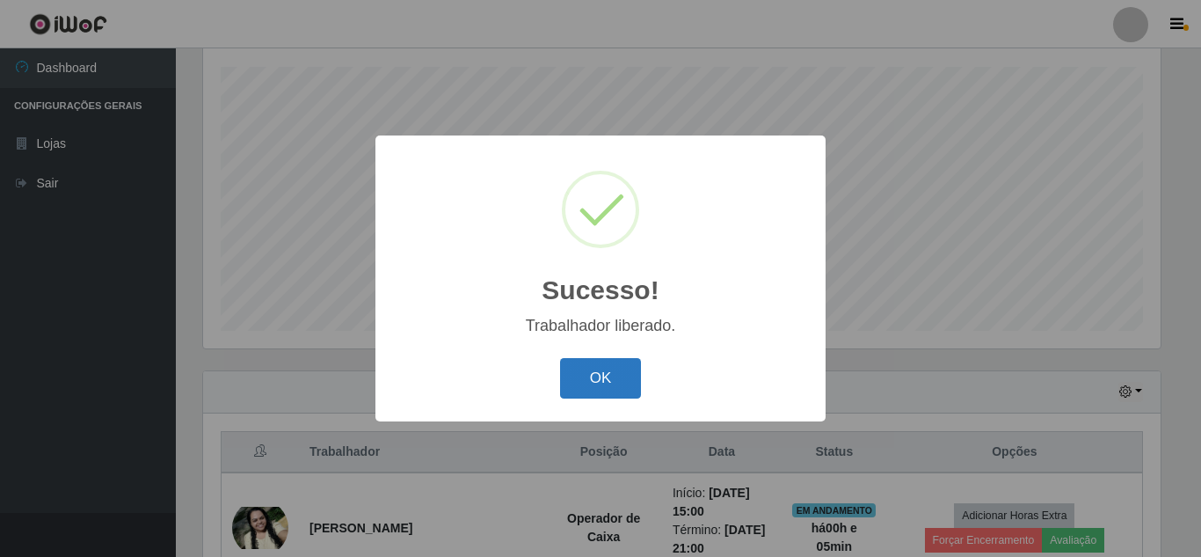
click at [611, 388] on button "OK" at bounding box center [601, 378] width 82 height 41
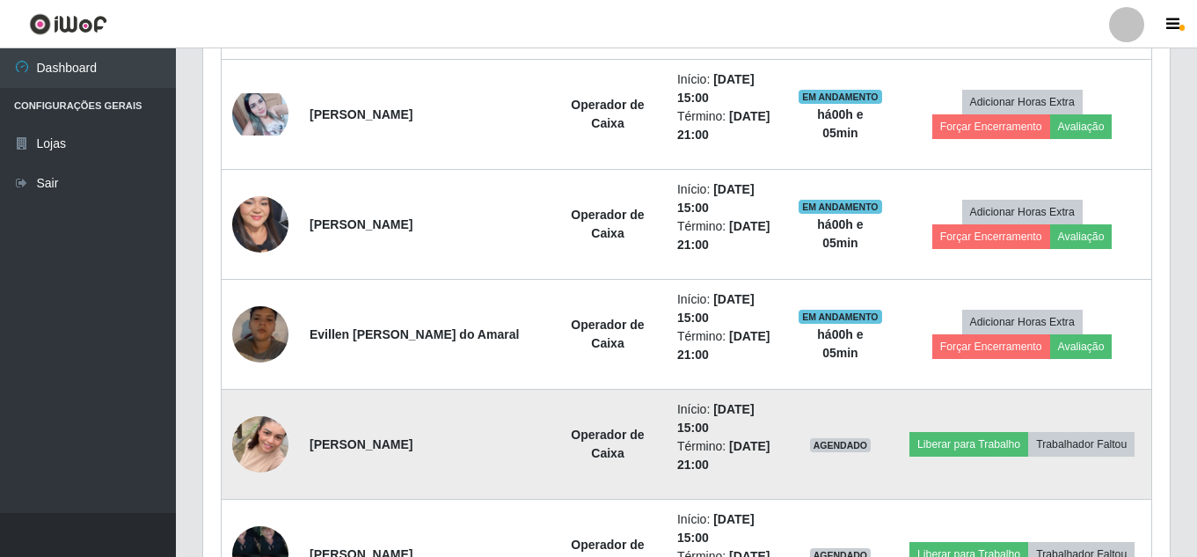
scroll to position [826, 0]
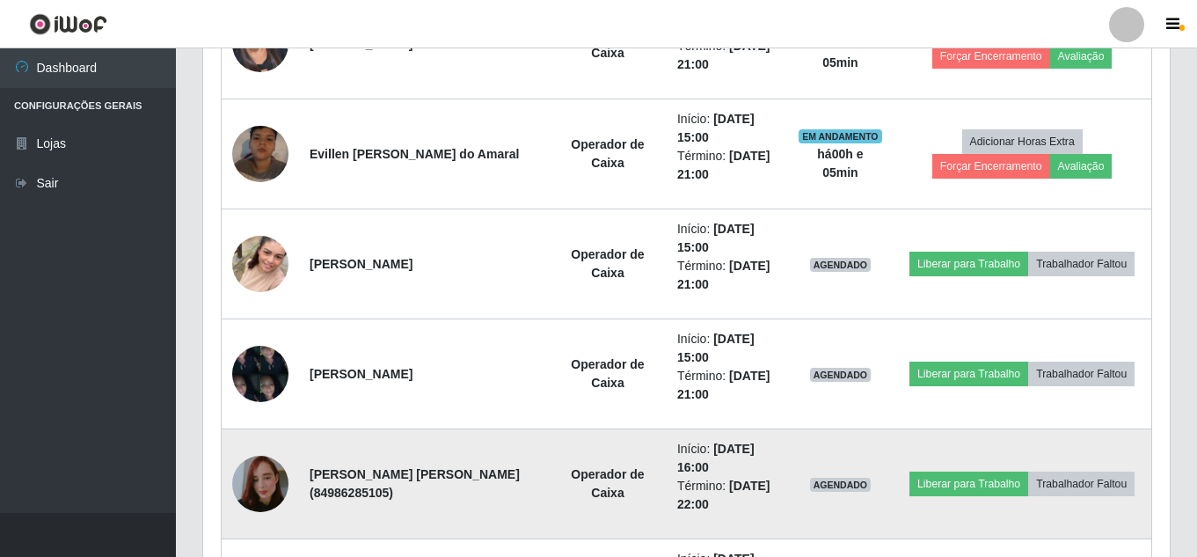
click at [272, 485] on img at bounding box center [260, 484] width 56 height 100
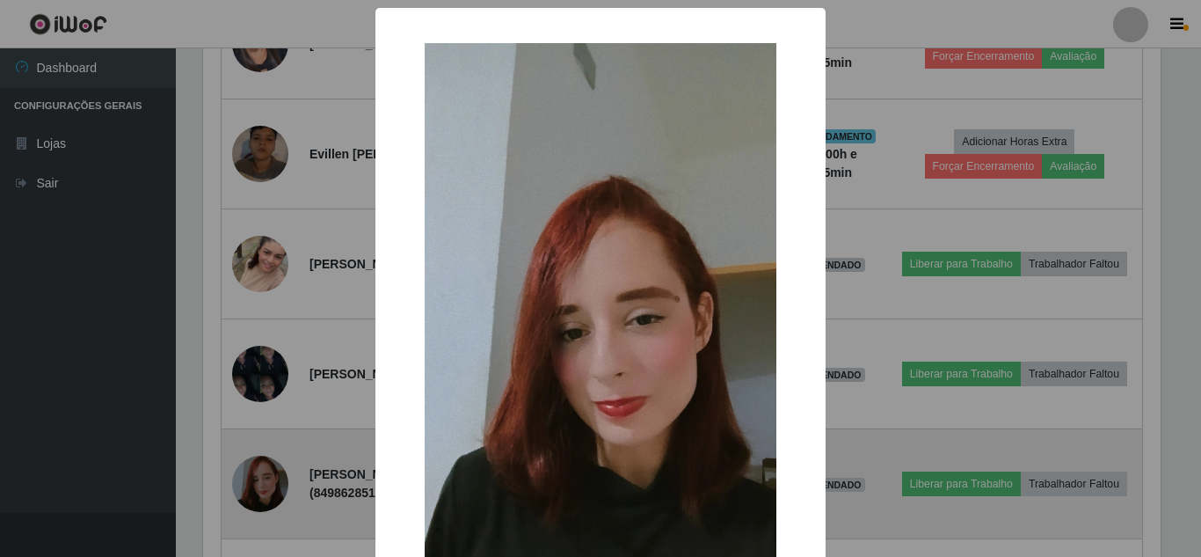
click at [272, 485] on div "× OK Cancel" at bounding box center [600, 278] width 1201 height 557
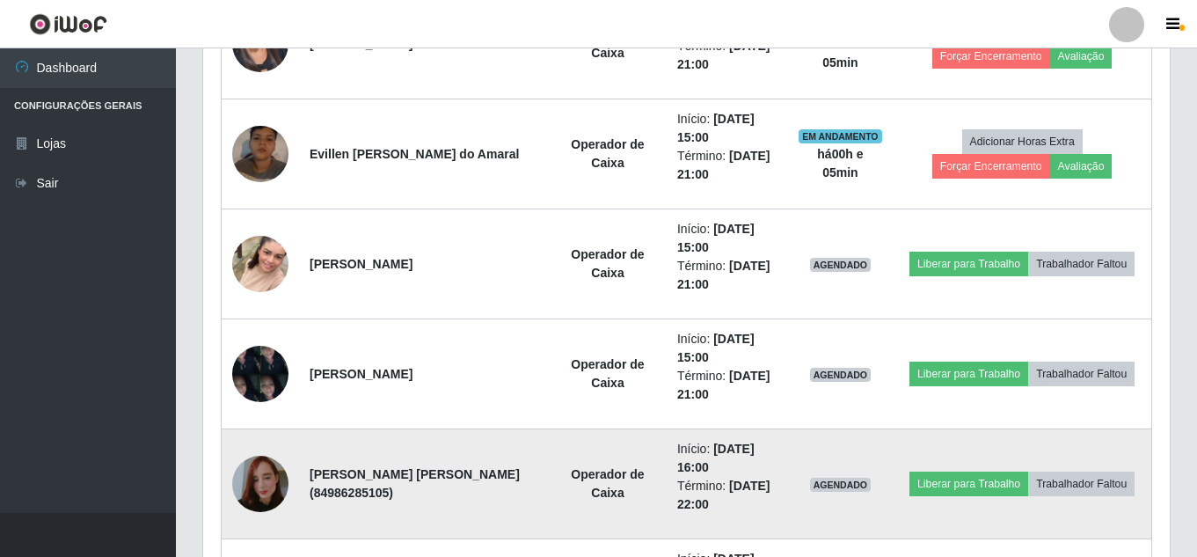
click at [272, 485] on img at bounding box center [260, 484] width 56 height 100
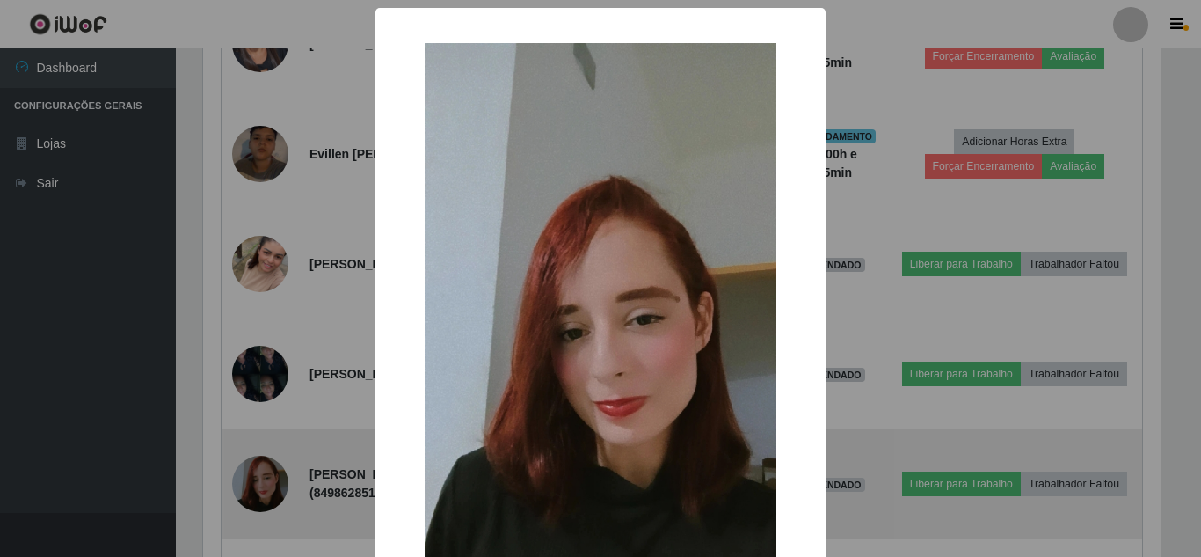
click at [272, 485] on div "× OK Cancel" at bounding box center [600, 278] width 1201 height 557
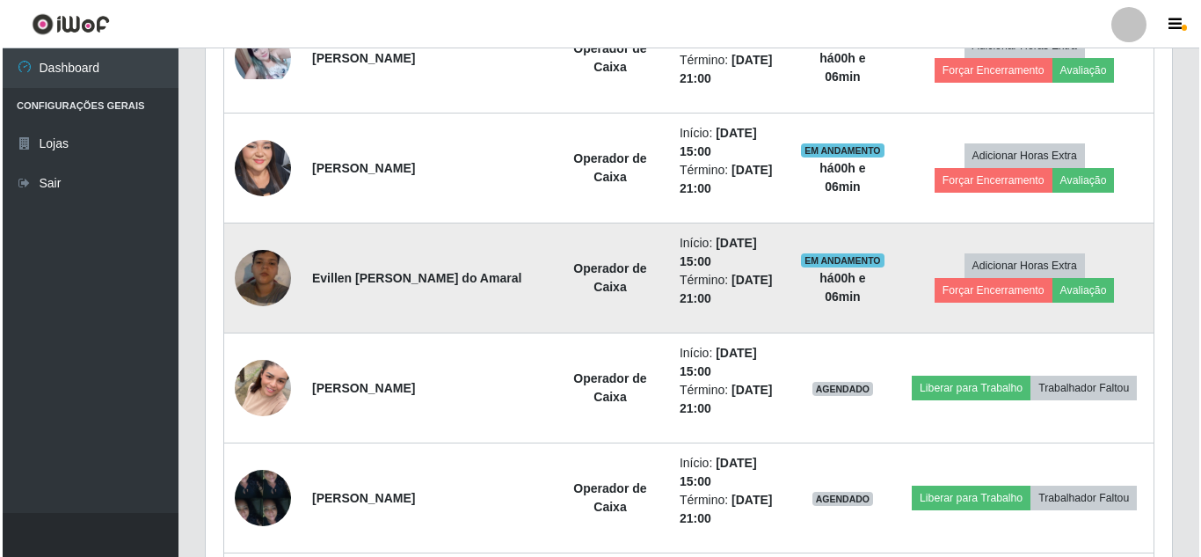
scroll to position [914, 0]
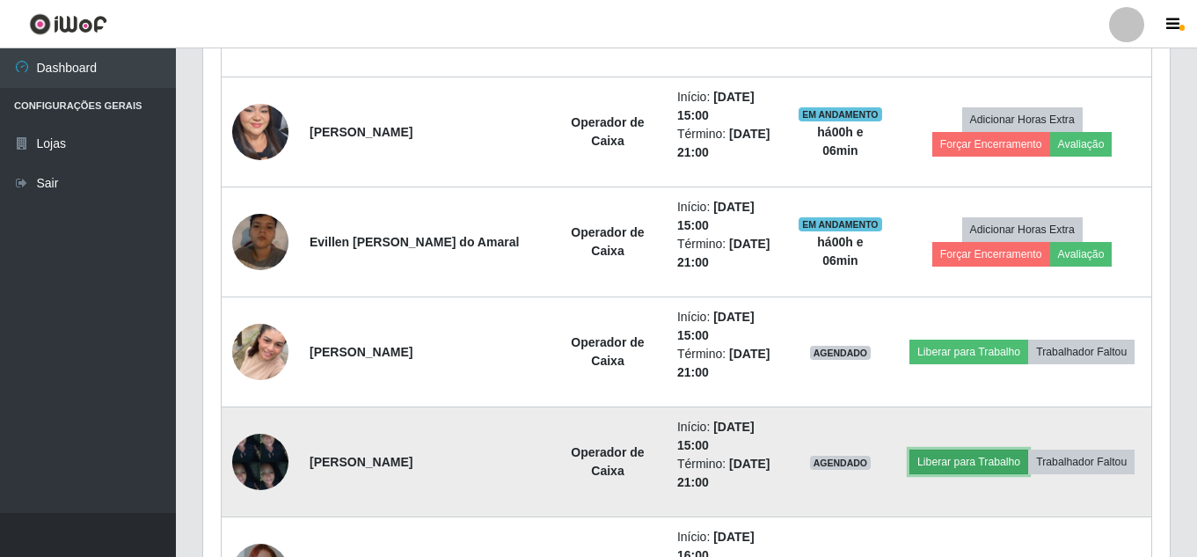
click at [956, 469] on button "Liberar para Trabalho" at bounding box center [968, 461] width 119 height 25
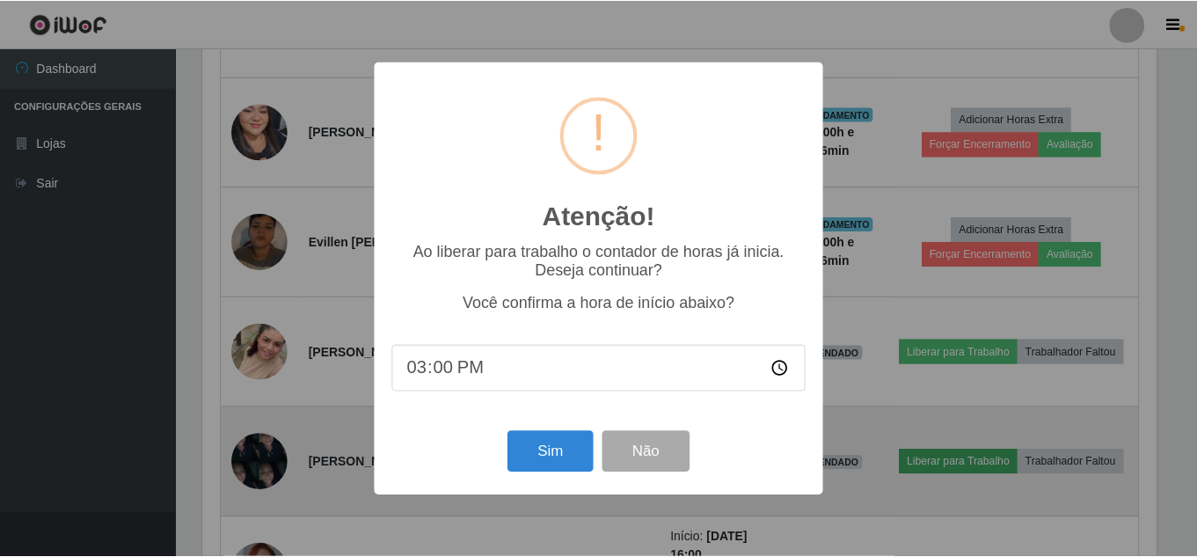
scroll to position [365, 958]
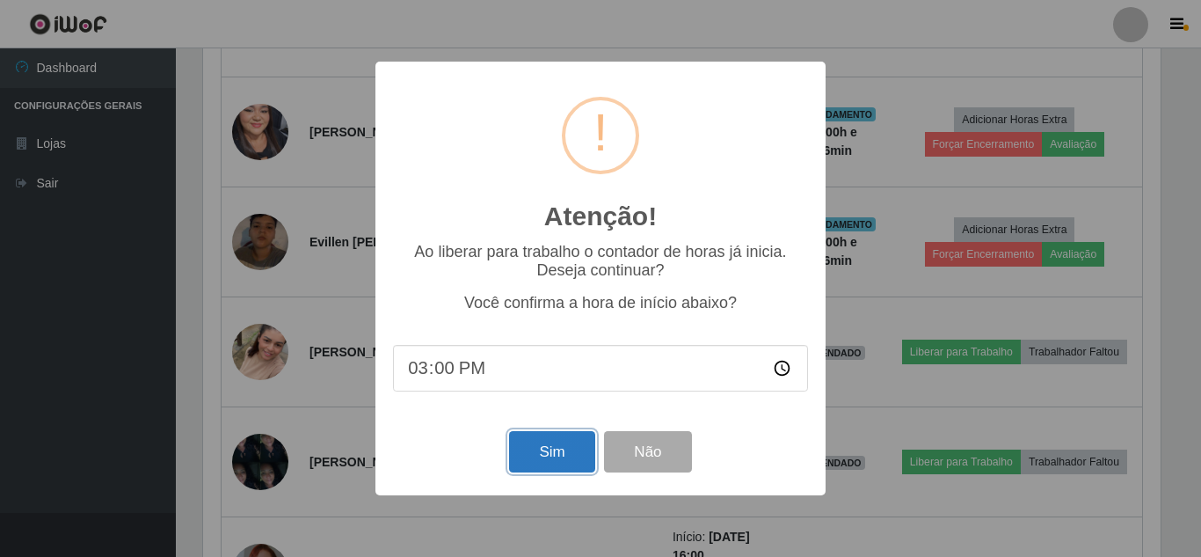
click at [547, 456] on button "Sim" at bounding box center [551, 451] width 85 height 41
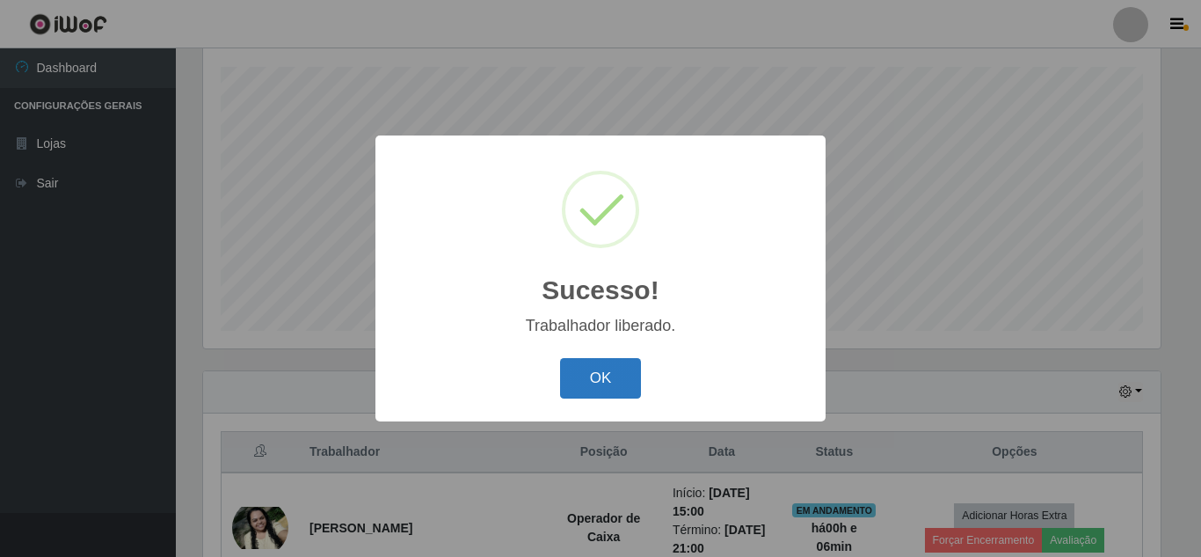
click at [603, 377] on button "OK" at bounding box center [601, 378] width 82 height 41
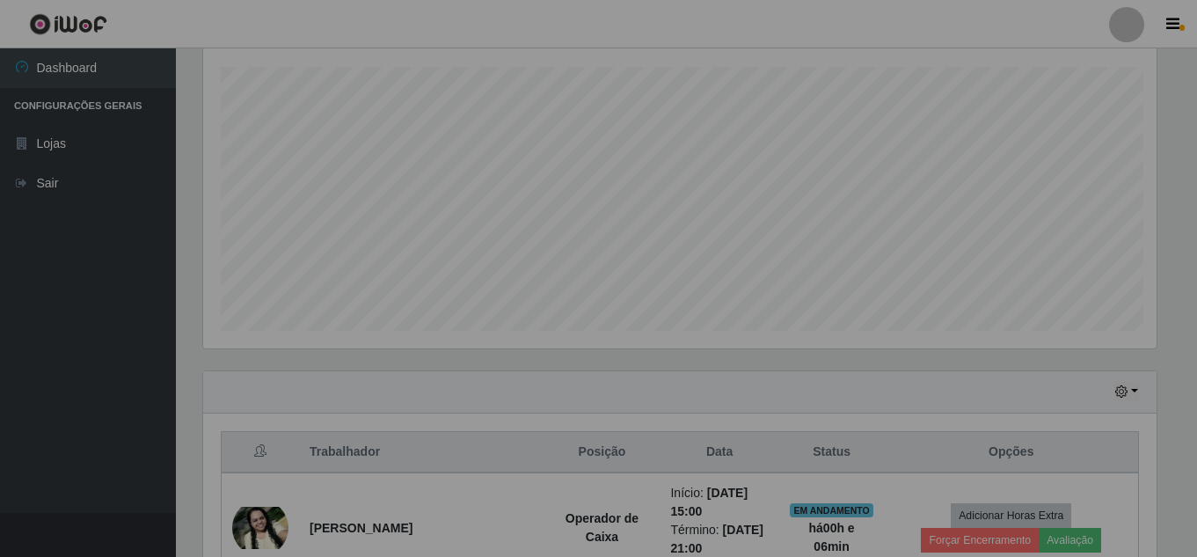
scroll to position [365, 967]
